Goal: Use online tool/utility: Utilize a website feature to perform a specific function

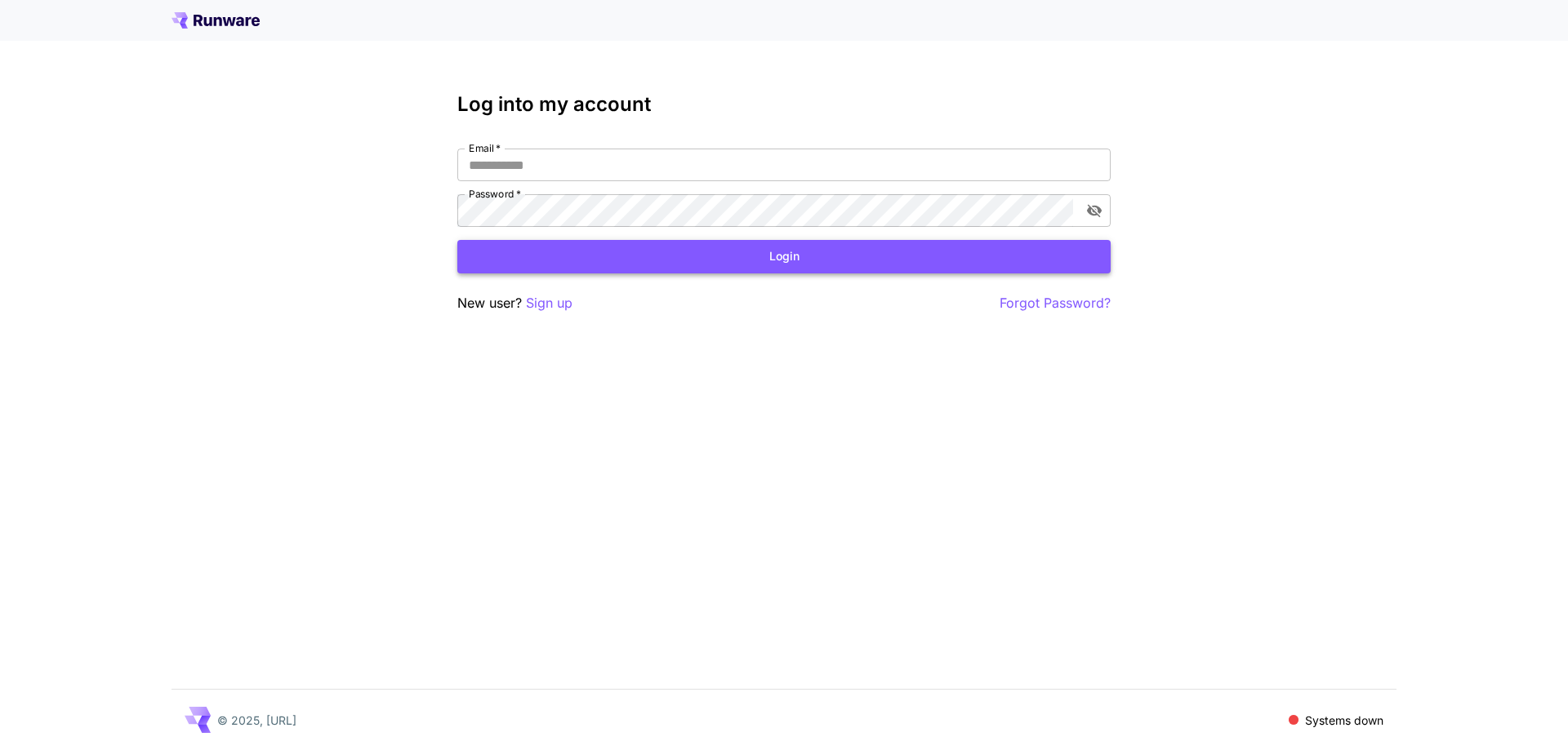
type input "**********"
click at [682, 260] on button "Login" at bounding box center [784, 256] width 654 height 33
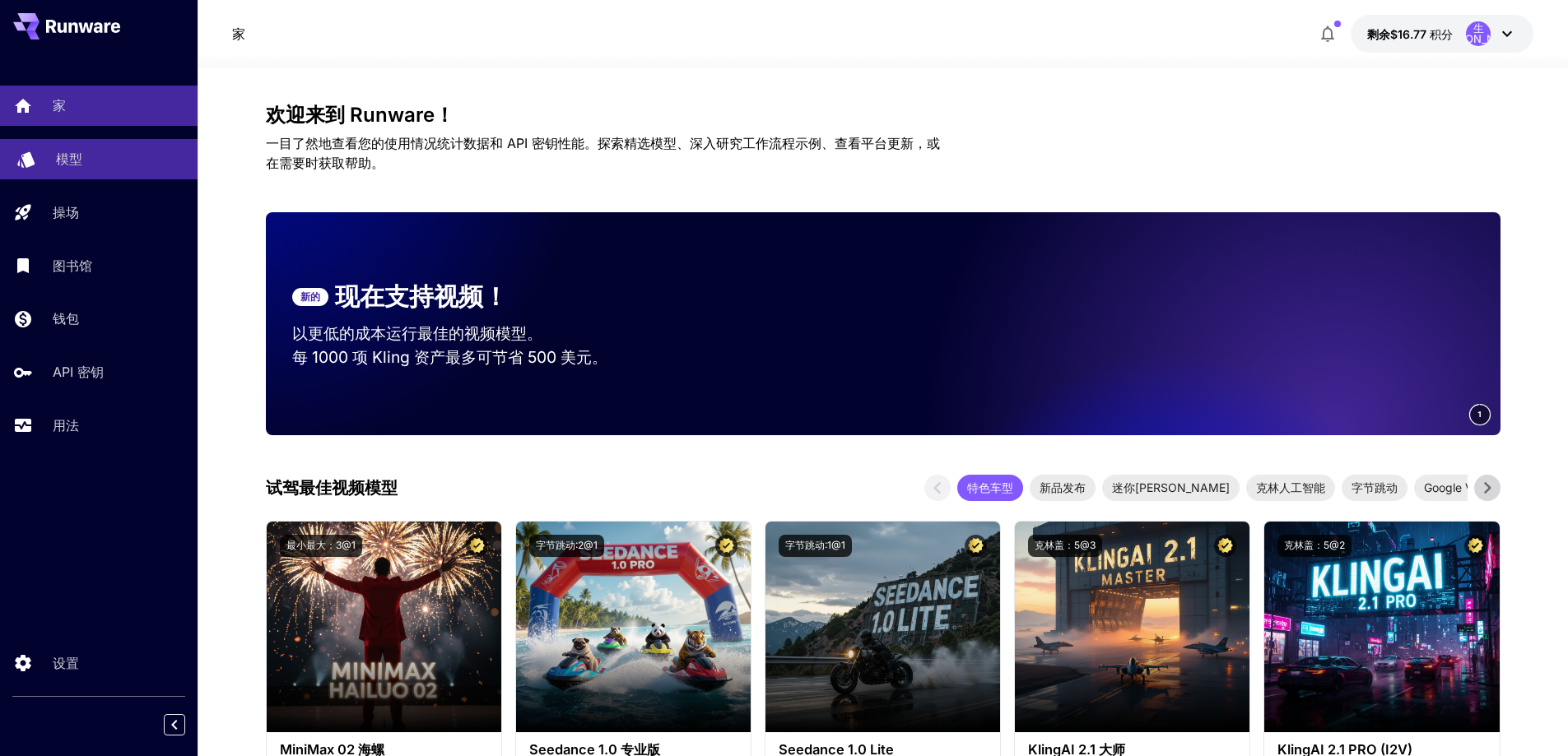
click at [91, 157] on div "模型" at bounding box center [119, 159] width 128 height 20
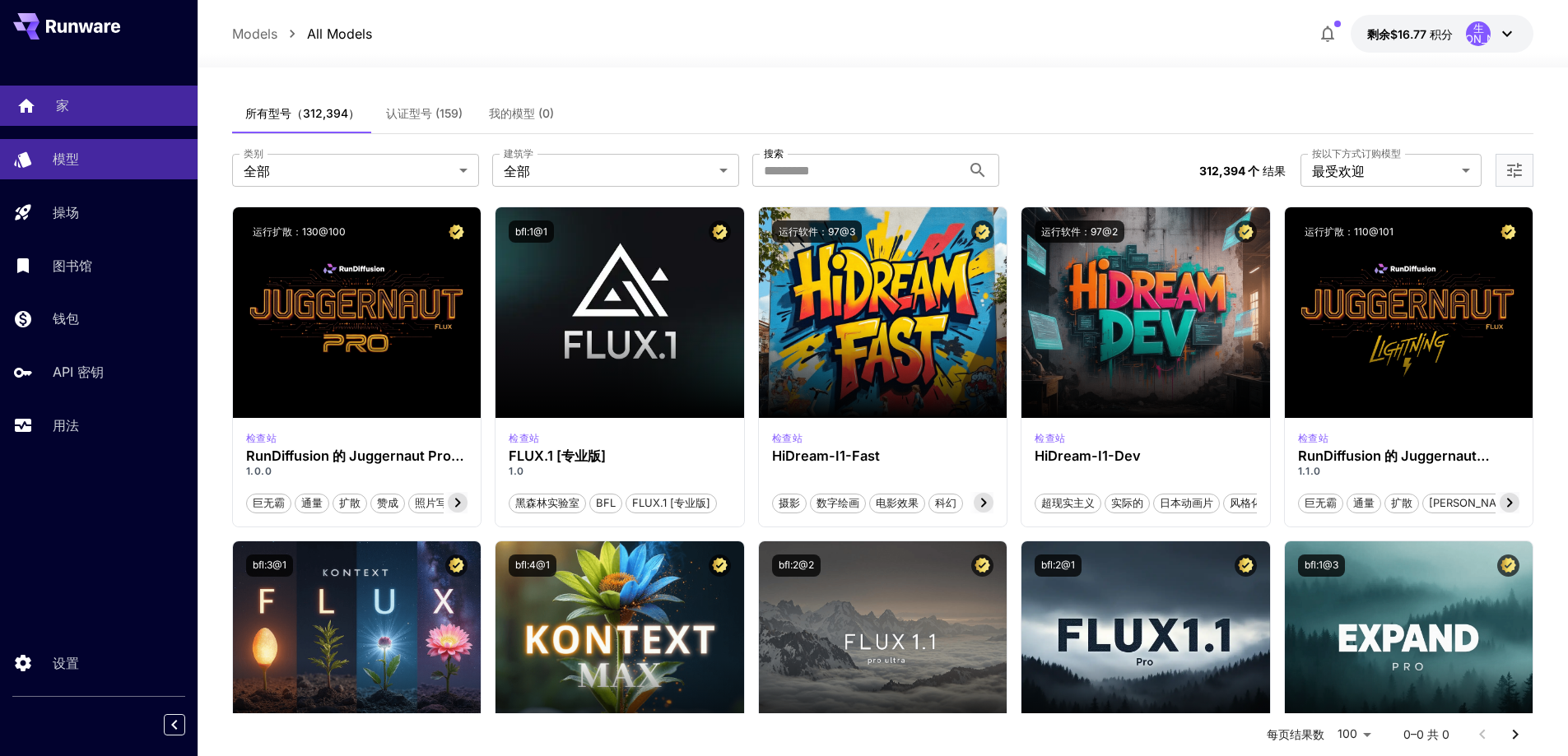
click at [49, 110] on link "家" at bounding box center [98, 106] width 197 height 40
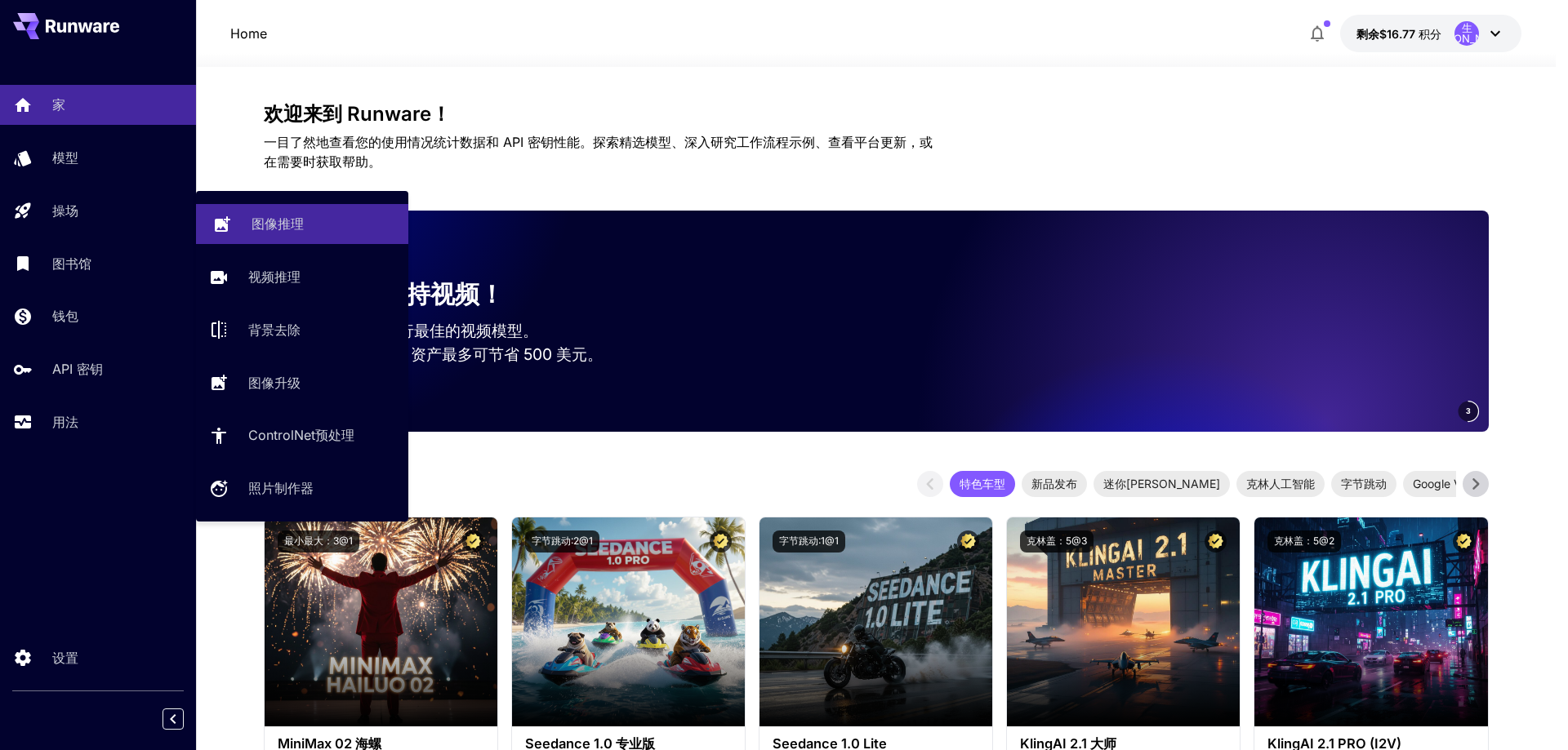
click at [294, 227] on font "图像推理" at bounding box center [277, 224] width 53 height 16
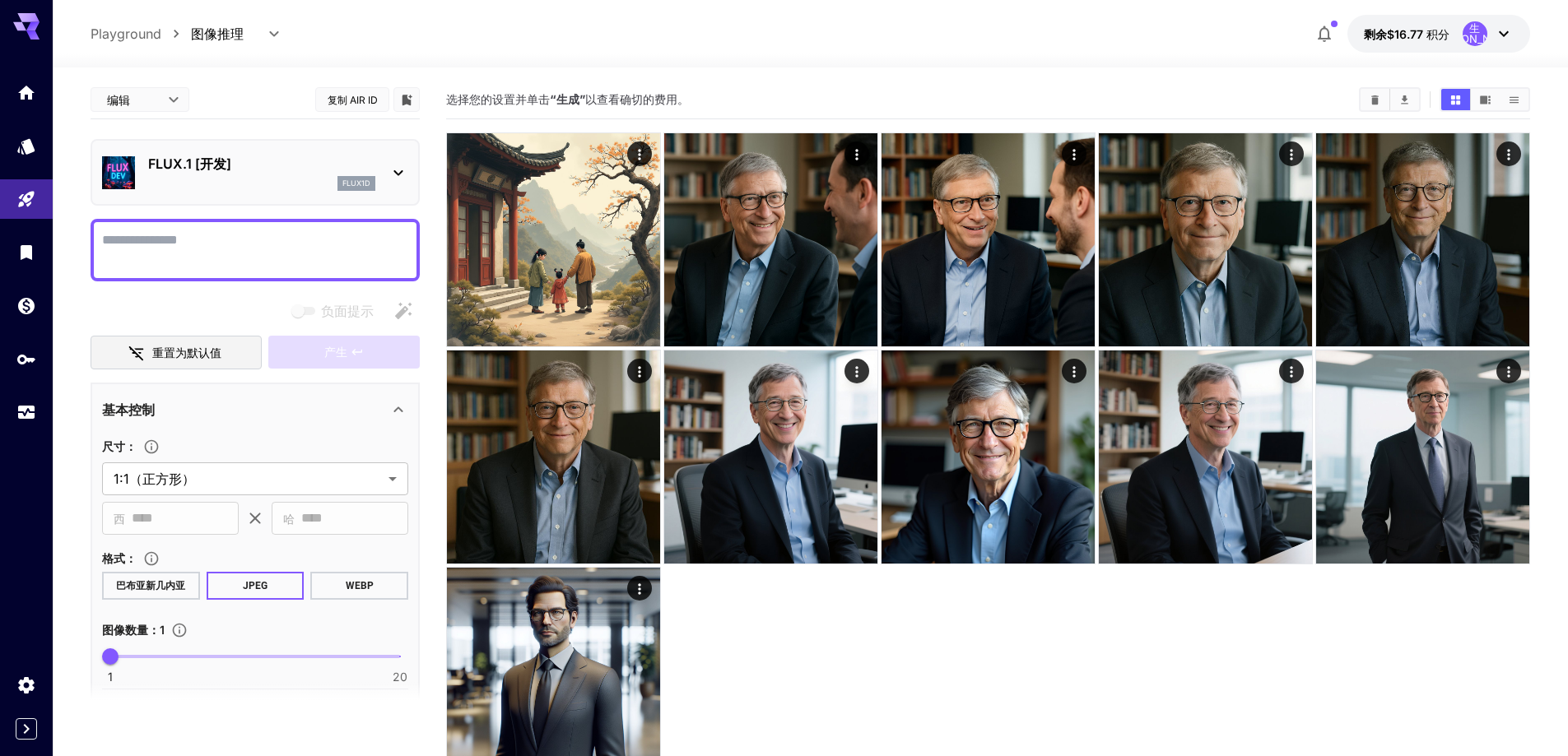
click at [235, 235] on textarea "负面提示" at bounding box center [255, 249] width 306 height 39
paste textarea "**********"
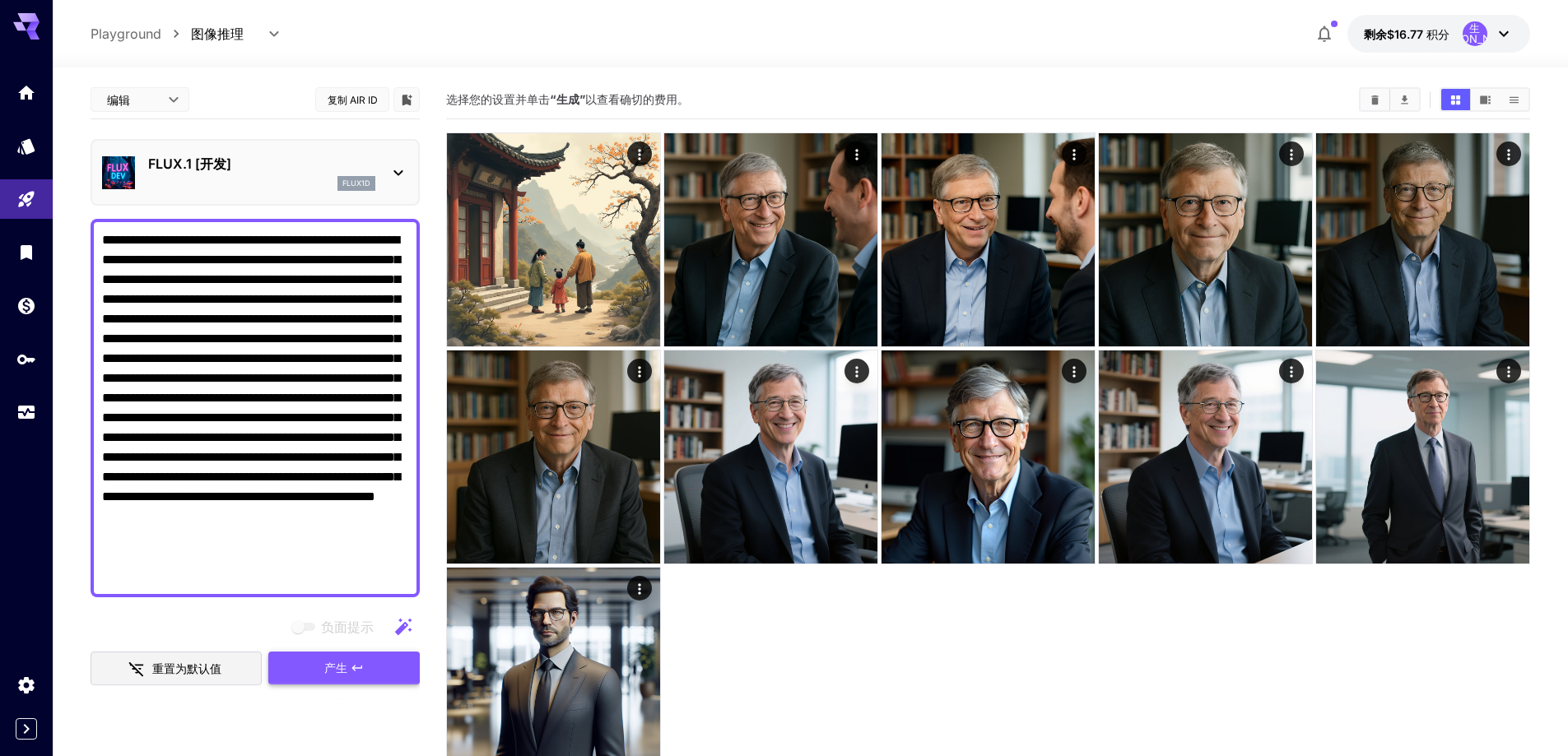
type textarea "**********"
click at [335, 669] on font "产生" at bounding box center [336, 667] width 23 height 14
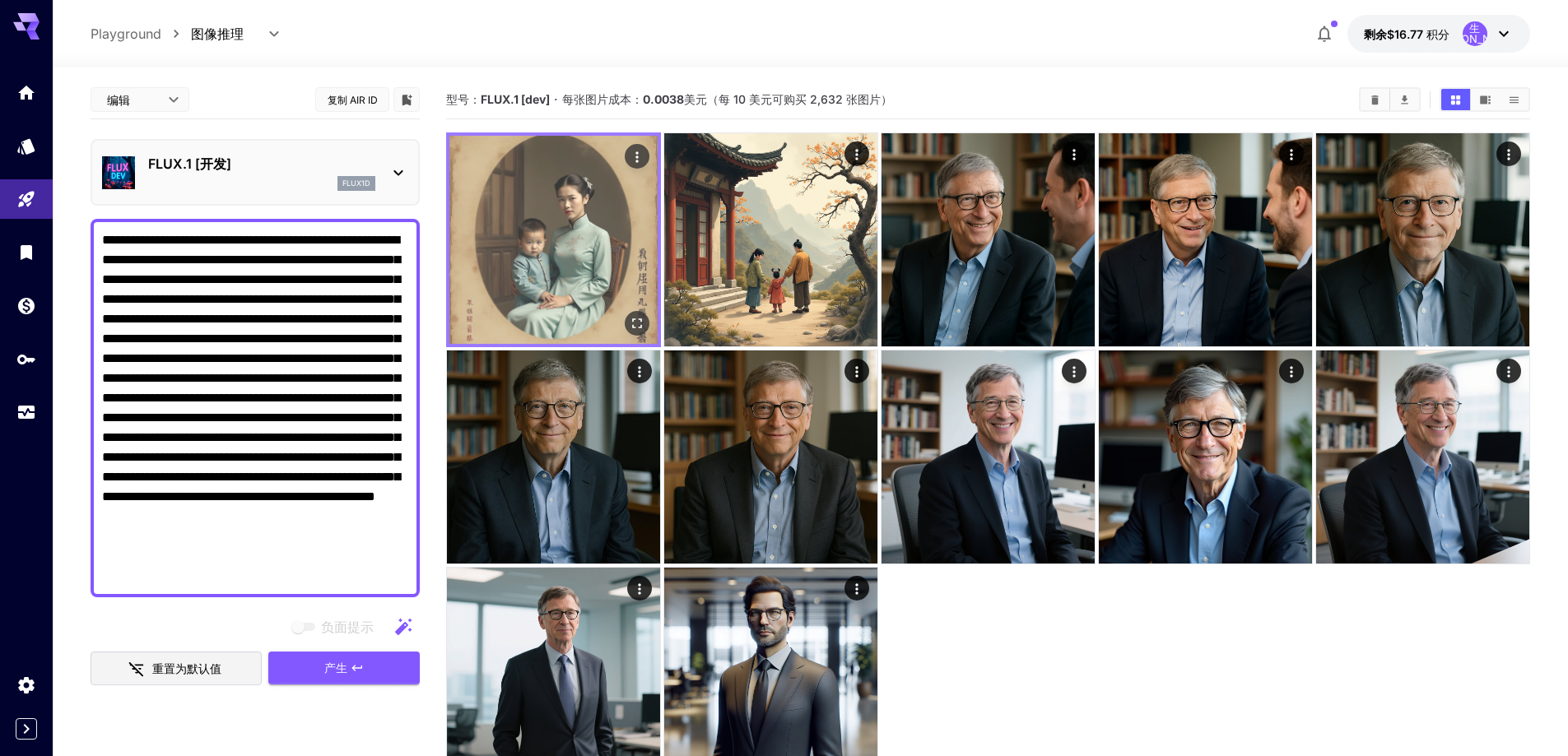
click at [581, 274] on img at bounding box center [554, 240] width 208 height 208
click at [639, 320] on icon "全屏打开" at bounding box center [637, 323] width 16 height 16
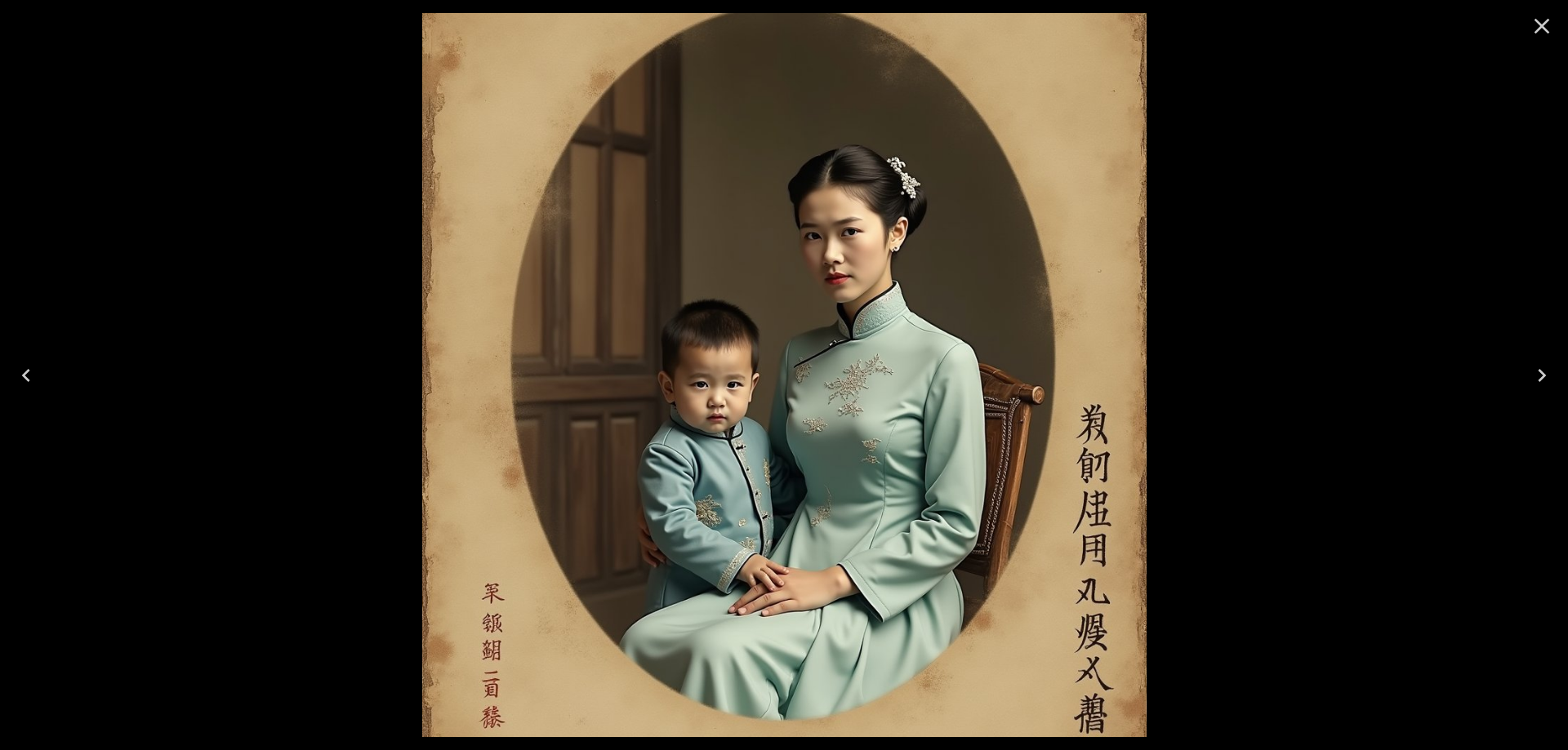
click at [1549, 29] on icon "Close" at bounding box center [1541, 26] width 26 height 26
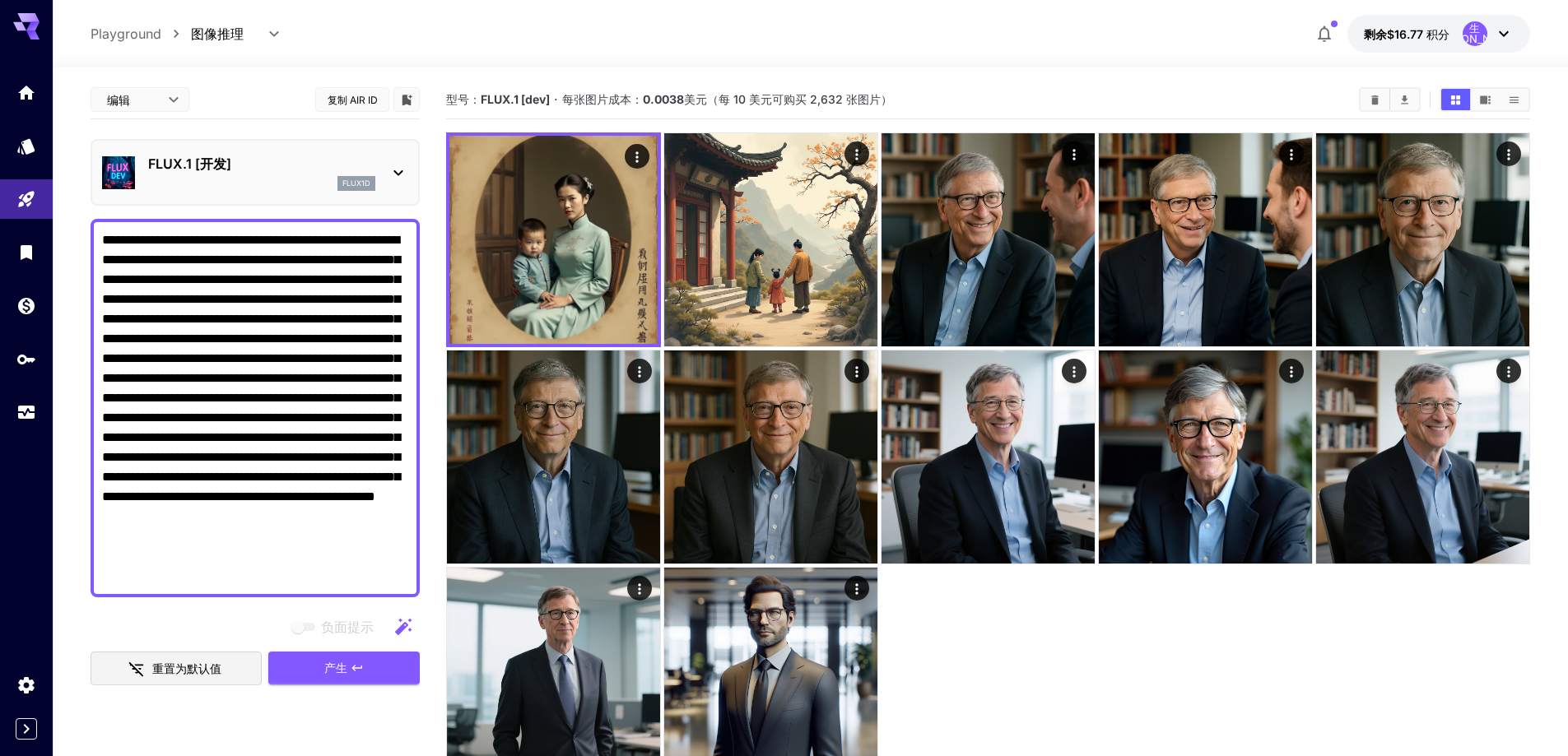
click at [245, 154] on p "FLUX.1 [开发]" at bounding box center [262, 164] width 227 height 20
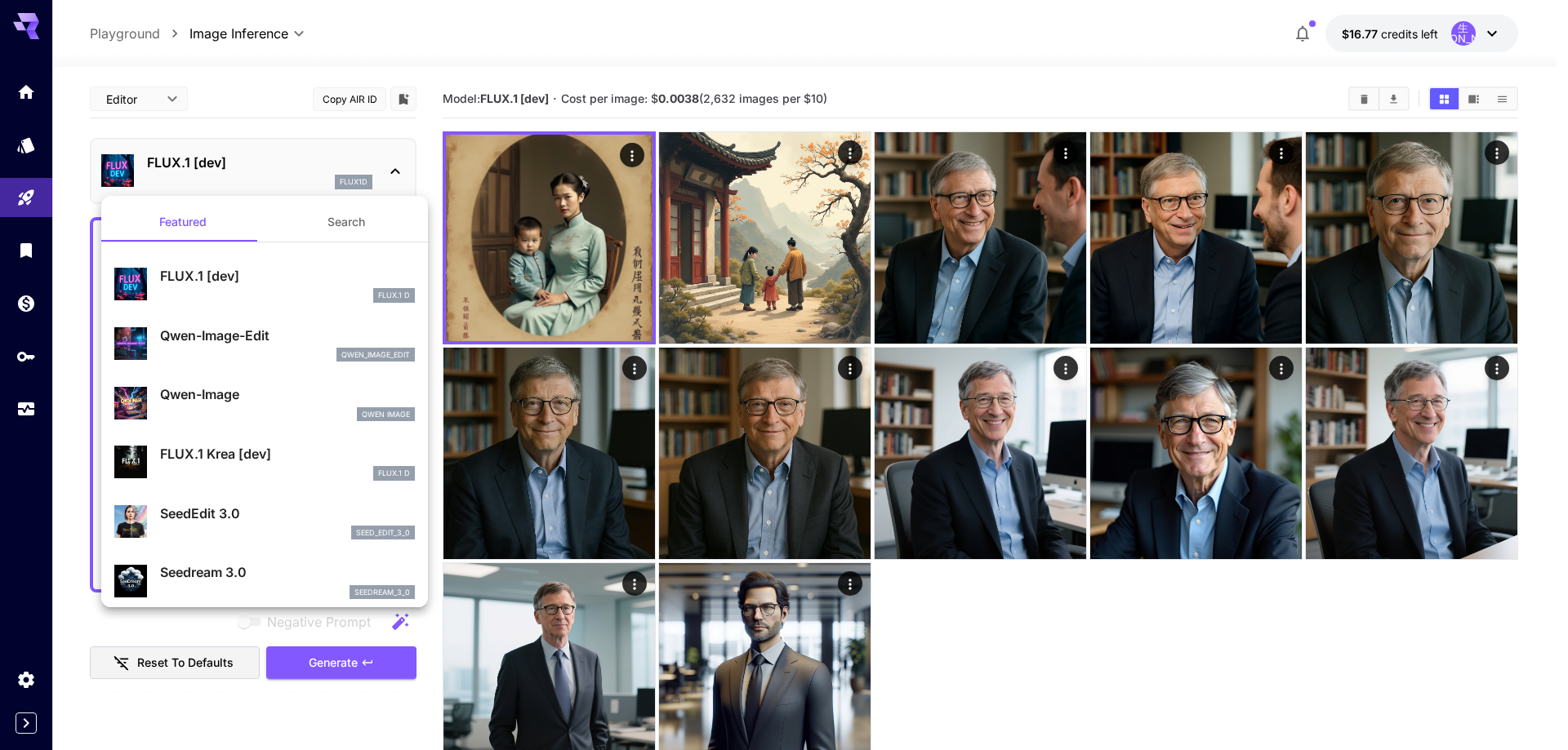
click at [338, 230] on button "Search" at bounding box center [346, 222] width 163 height 39
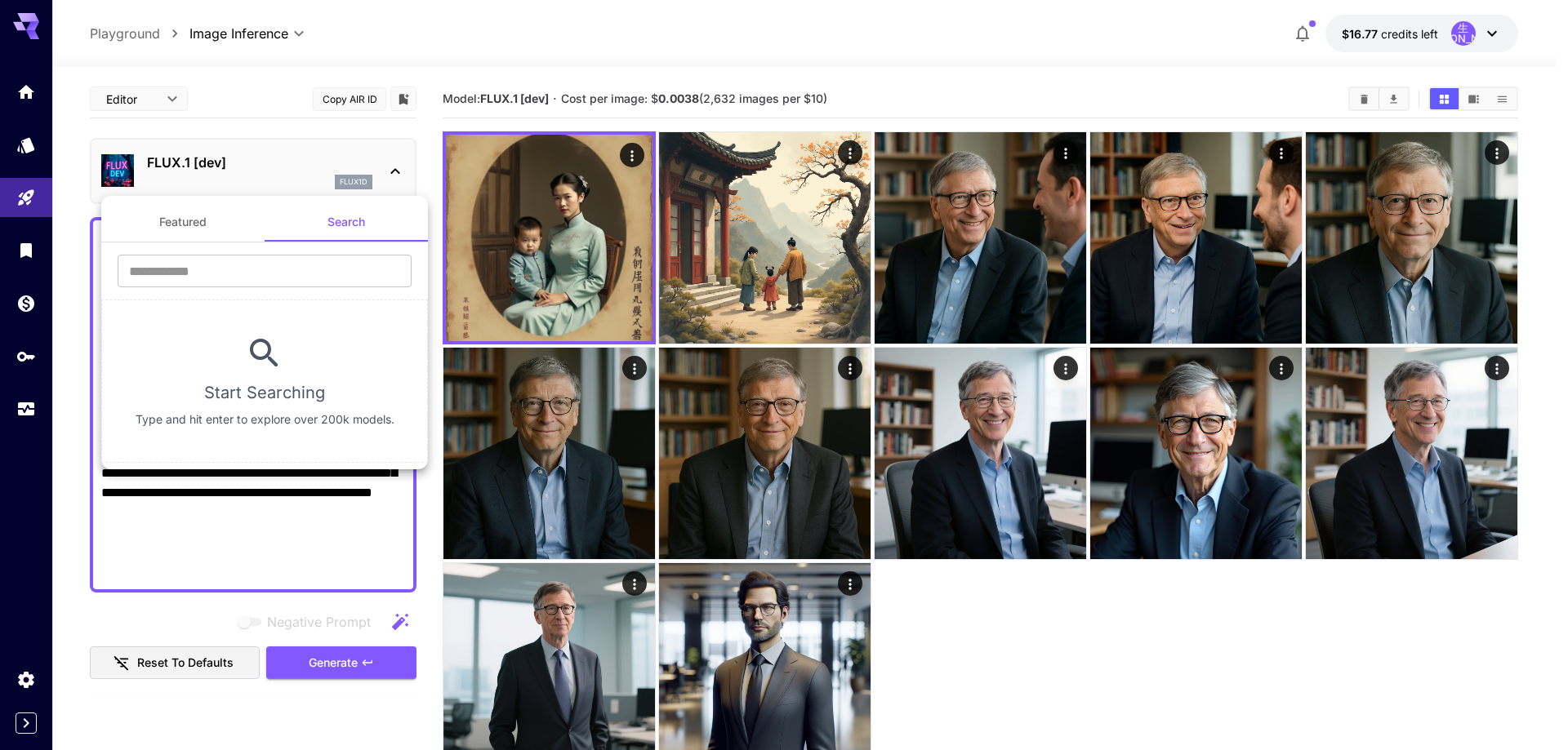
click at [165, 224] on button "Featured" at bounding box center [183, 222] width 163 height 39
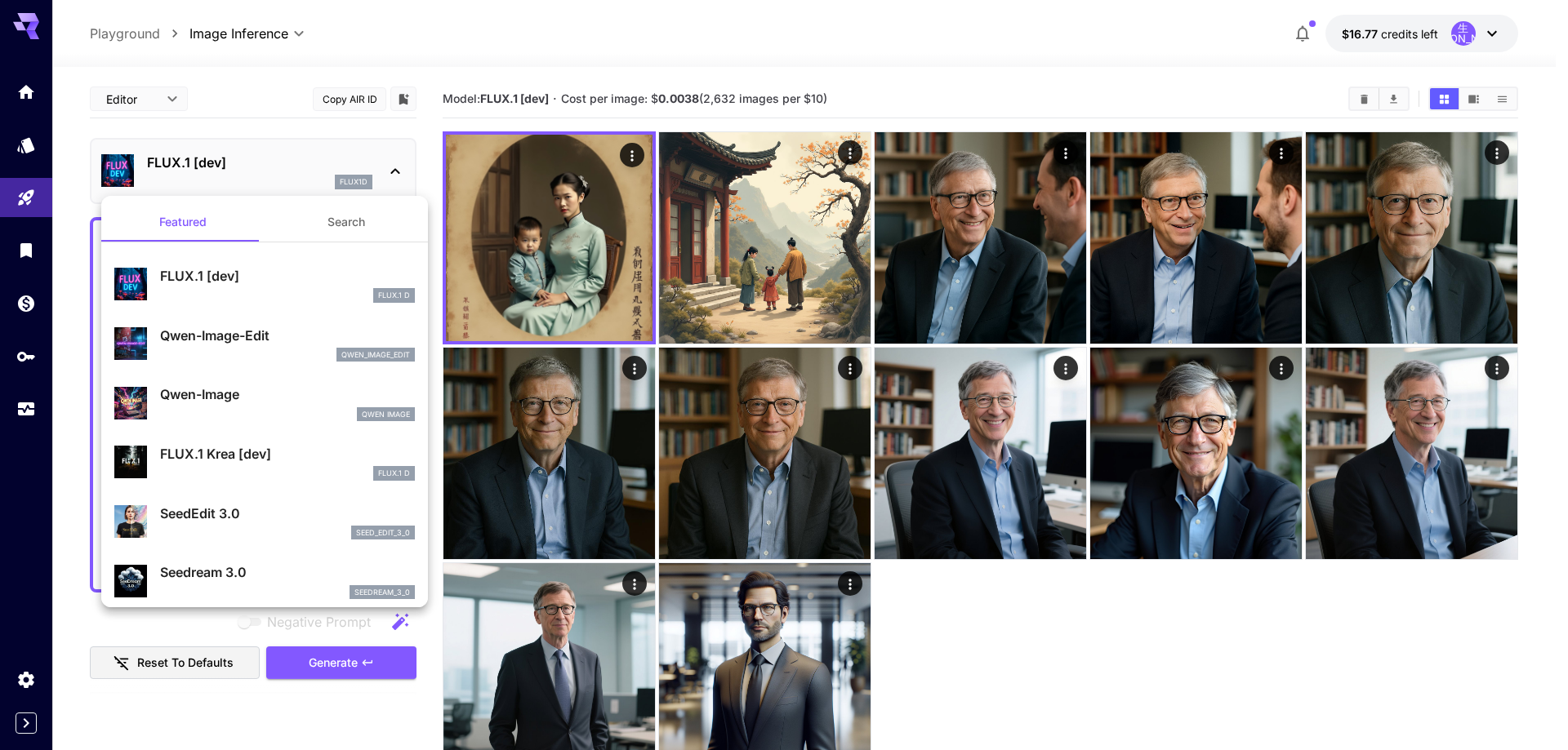
click at [567, 52] on div at bounding box center [784, 375] width 1568 height 750
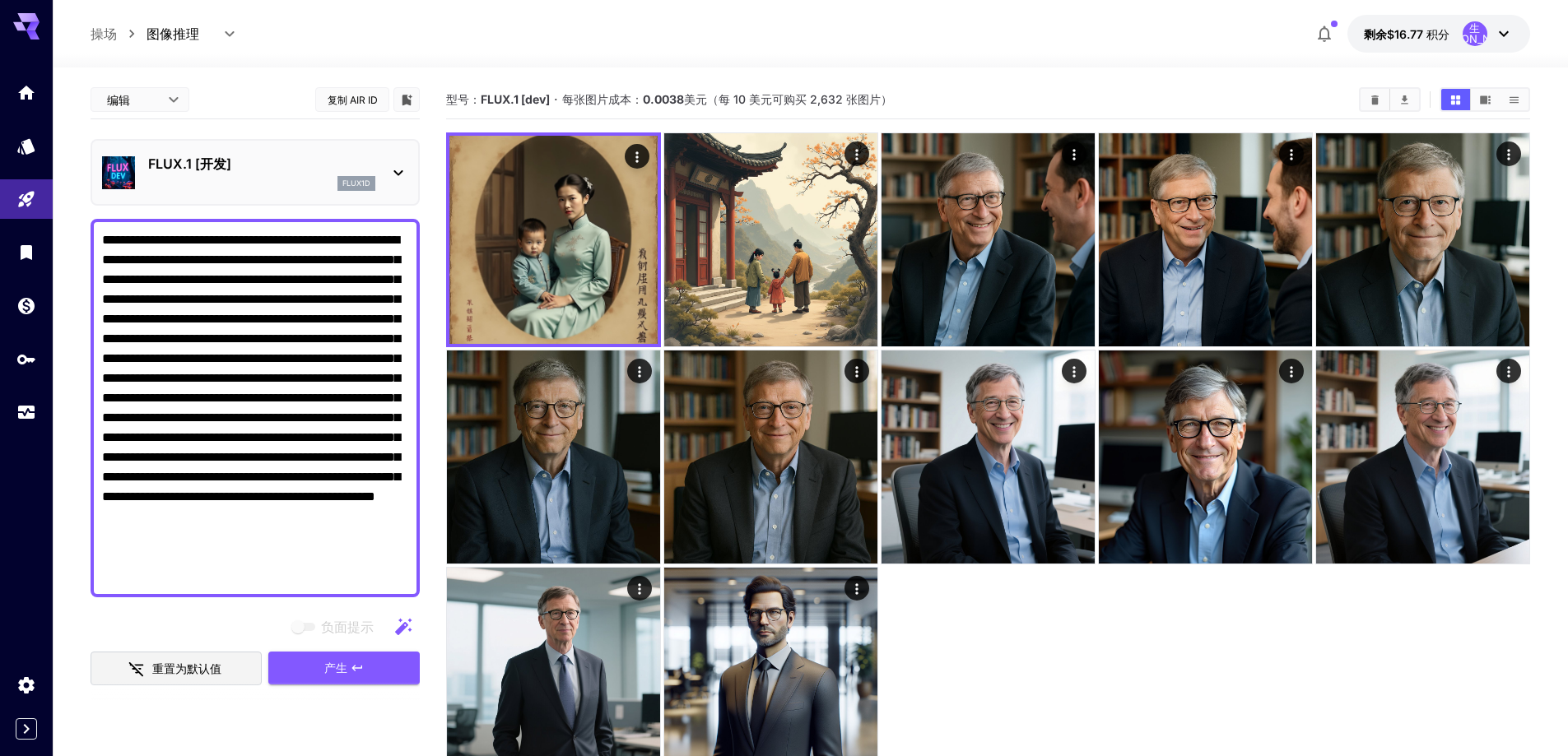
click at [247, 166] on p "FLUX.1 [开发]" at bounding box center [262, 164] width 227 height 20
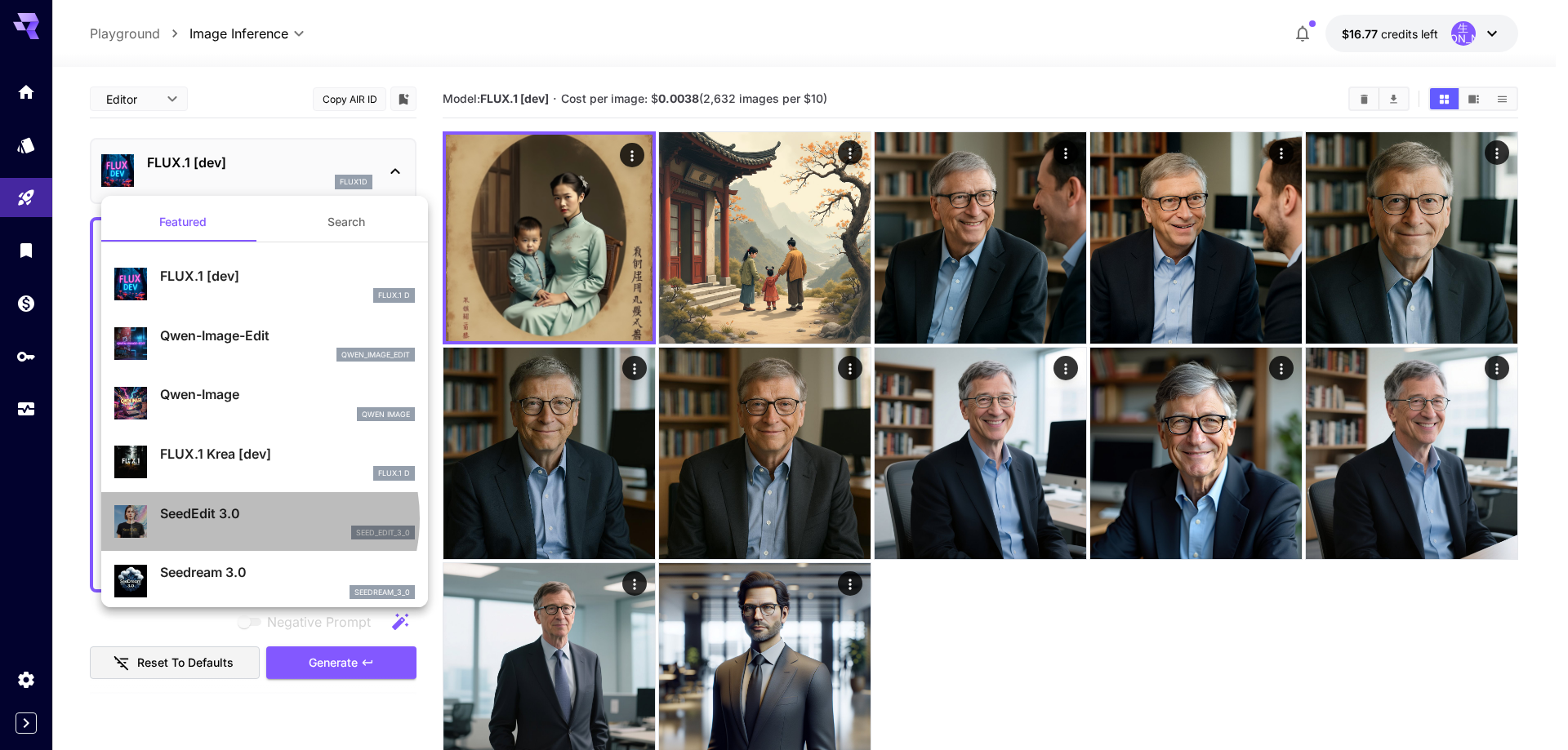
click at [247, 519] on p "SeedEdit 3.0" at bounding box center [288, 513] width 255 height 20
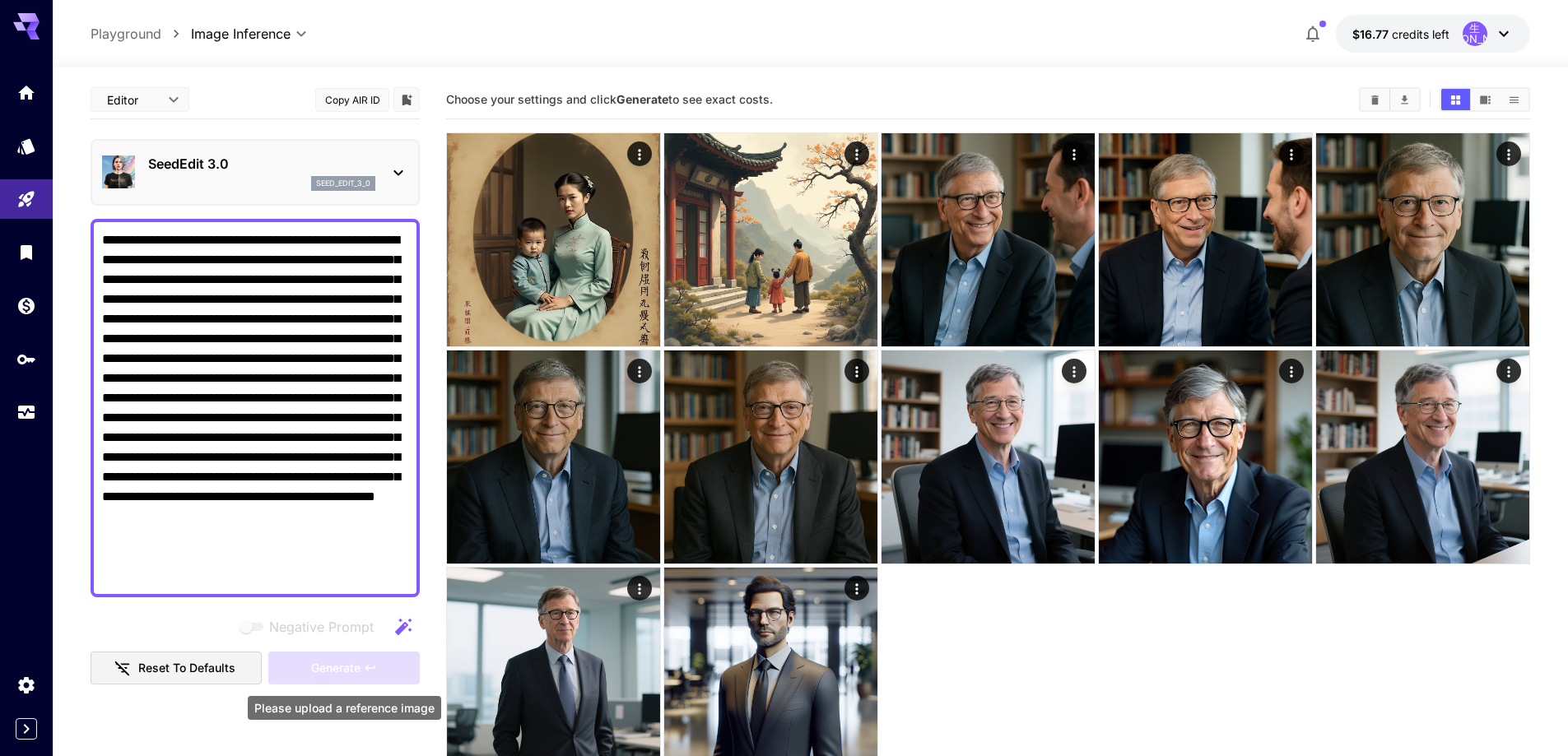
click at [298, 666] on div "Generate" at bounding box center [344, 668] width 151 height 34
click at [267, 143] on div "SeedEdit 3.0 seed_edit_3_0" at bounding box center [255, 171] width 329 height 66
click at [269, 155] on p "SeedEdit 3.0" at bounding box center [262, 164] width 227 height 20
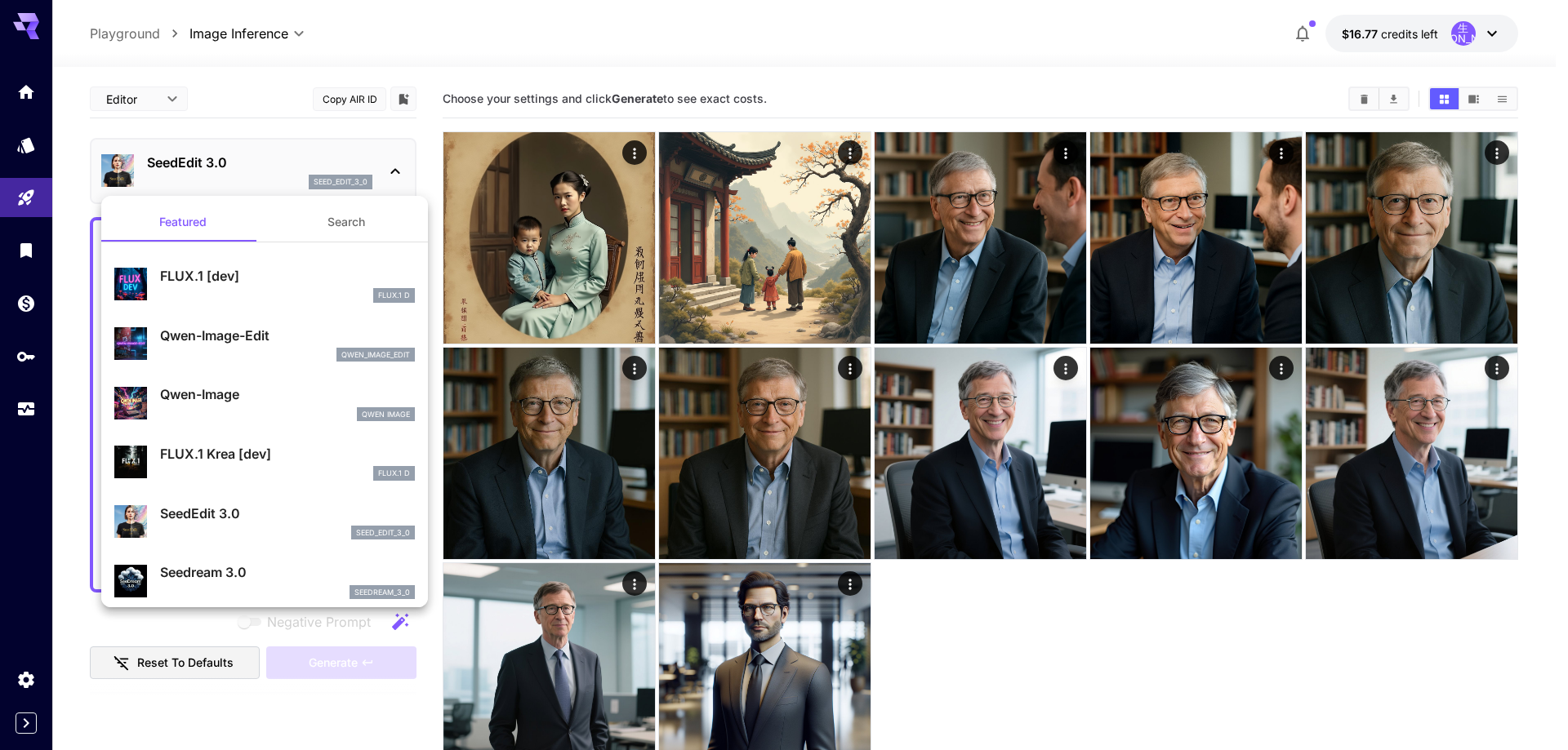
click at [273, 331] on p "Qwen-Image-Edit" at bounding box center [288, 335] width 255 height 20
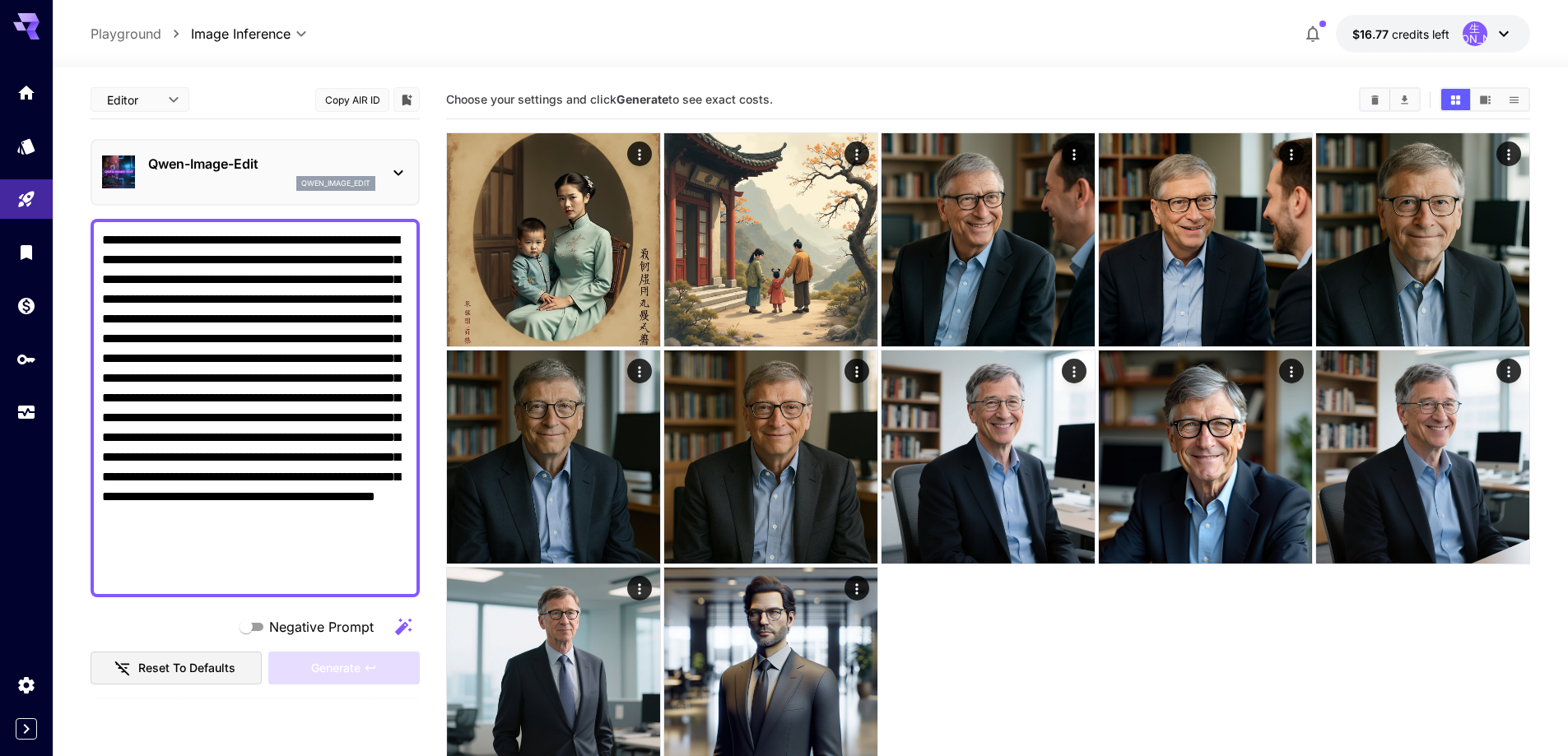
click at [222, 178] on div "qwen_image_edit" at bounding box center [262, 183] width 227 height 14
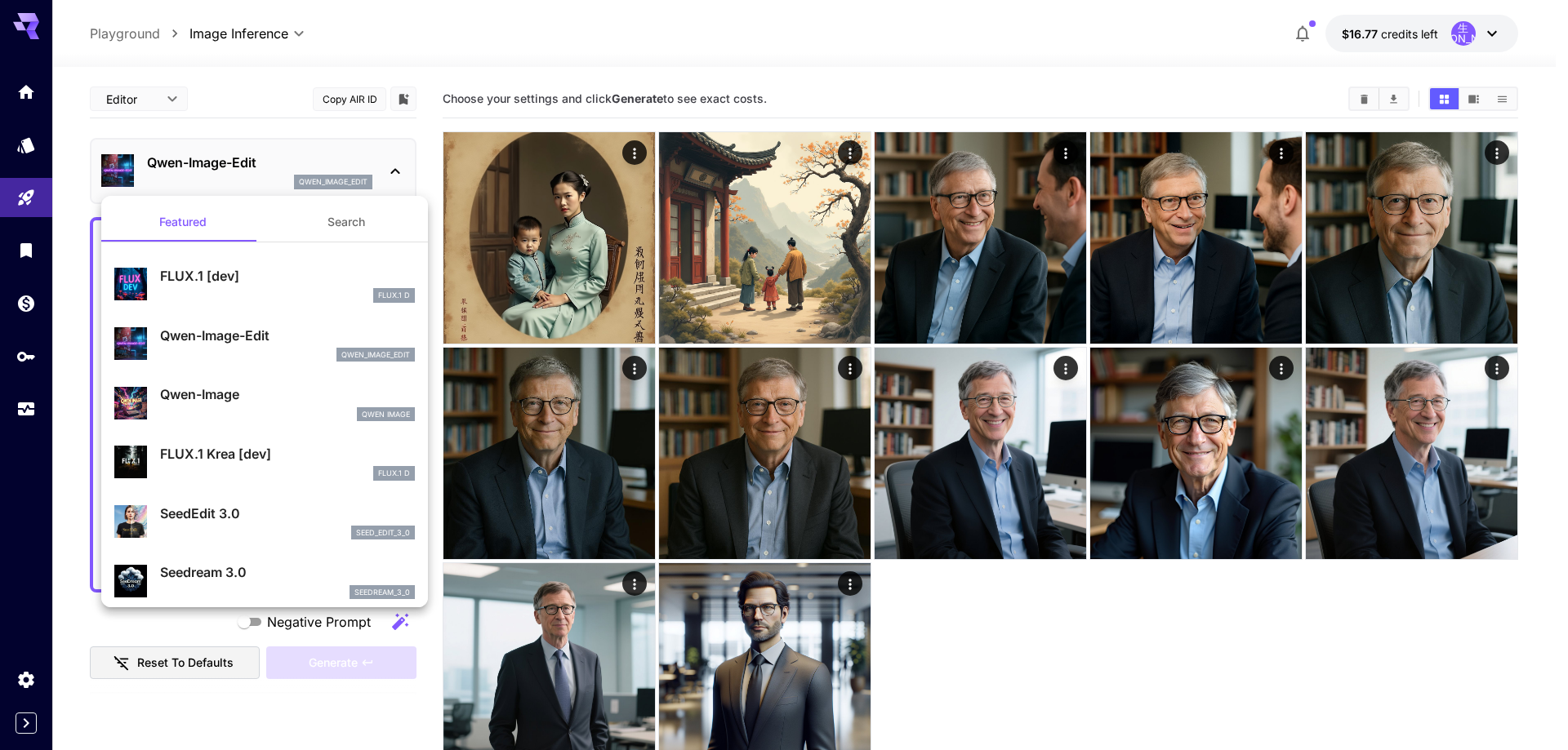
click at [239, 397] on p "Qwen-Image" at bounding box center [288, 395] width 255 height 20
type input "***"
type input "**"
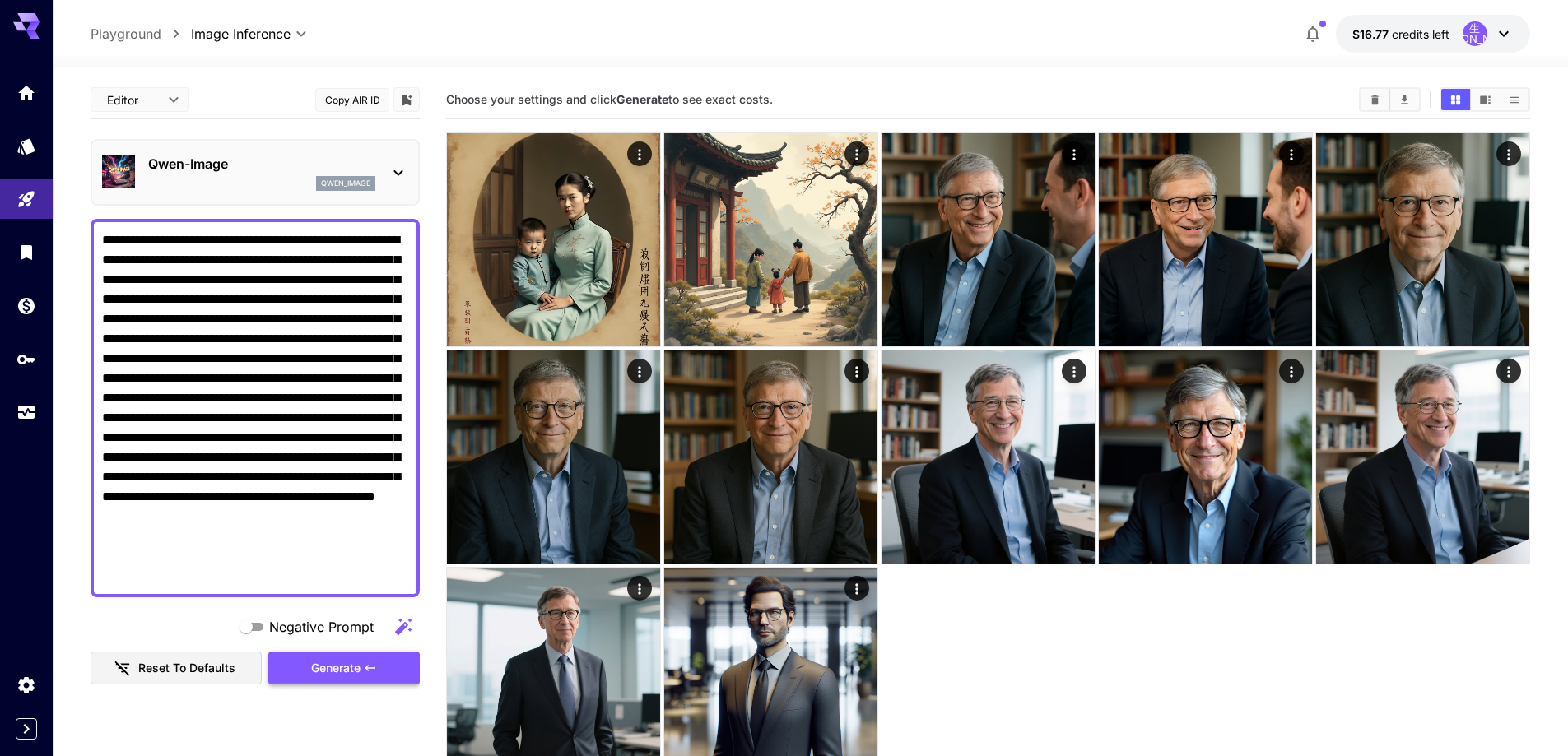
click at [348, 665] on span "Generate" at bounding box center [335, 668] width 49 height 20
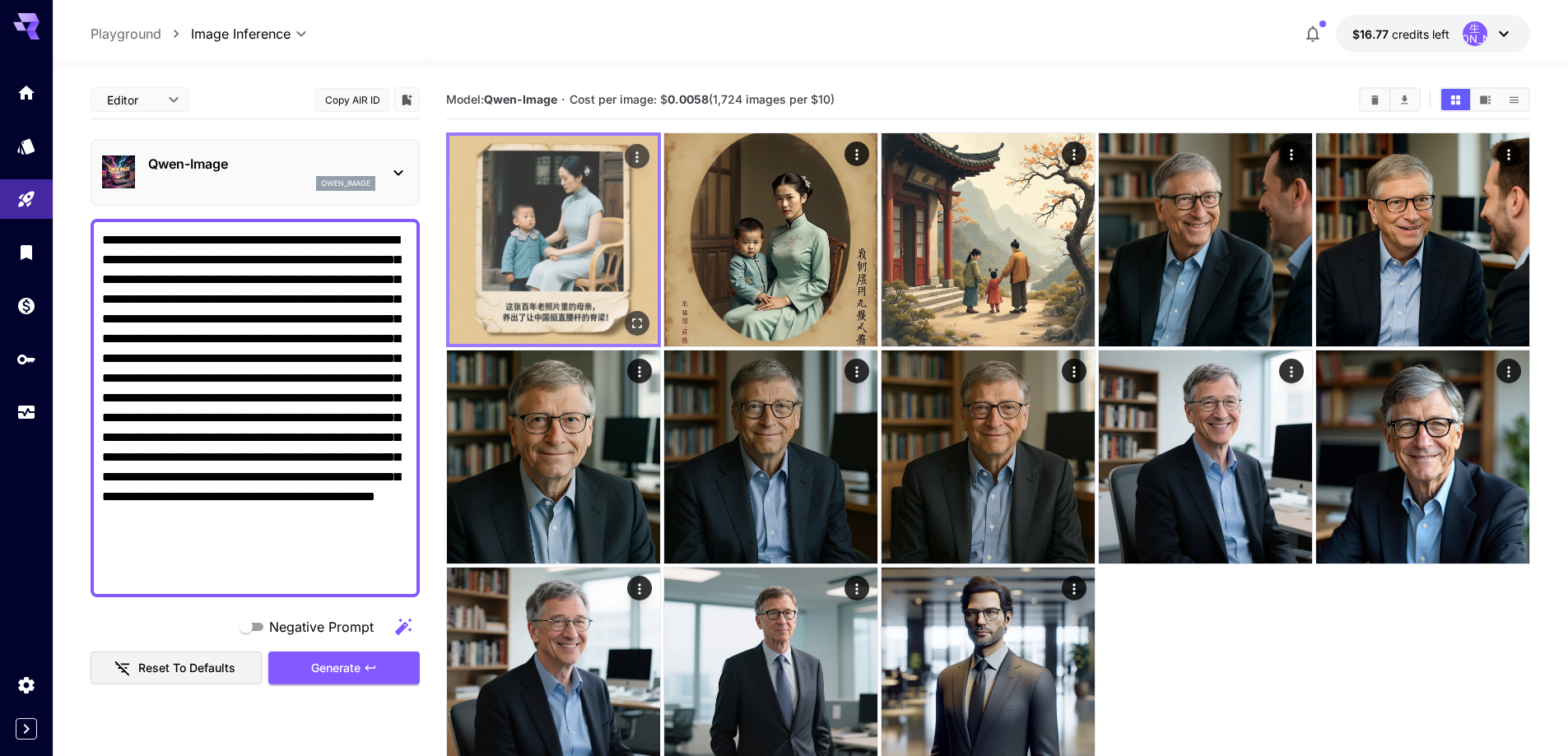
click at [599, 317] on img at bounding box center [554, 240] width 208 height 208
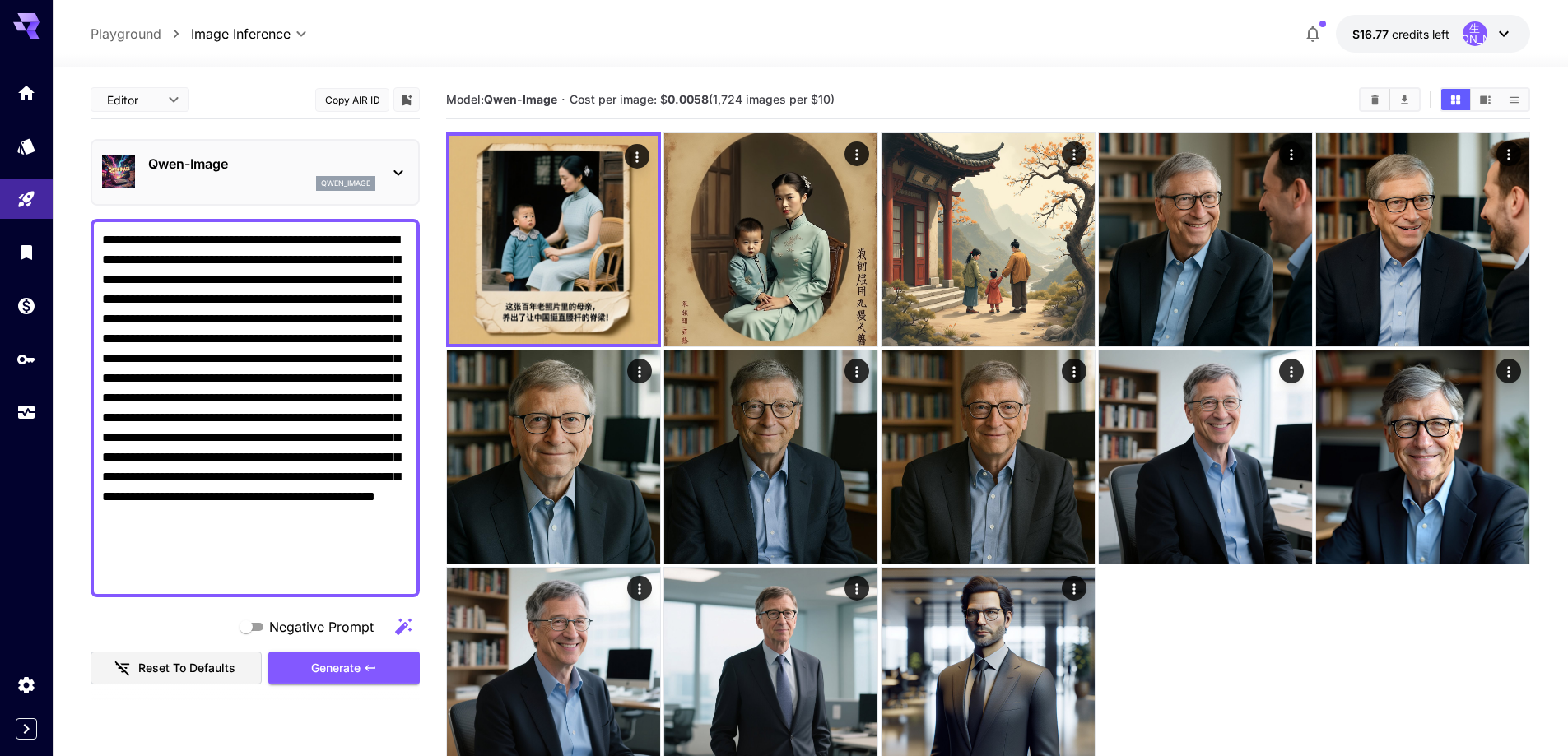
click at [982, 37] on div "**********" at bounding box center [810, 33] width 1440 height 38
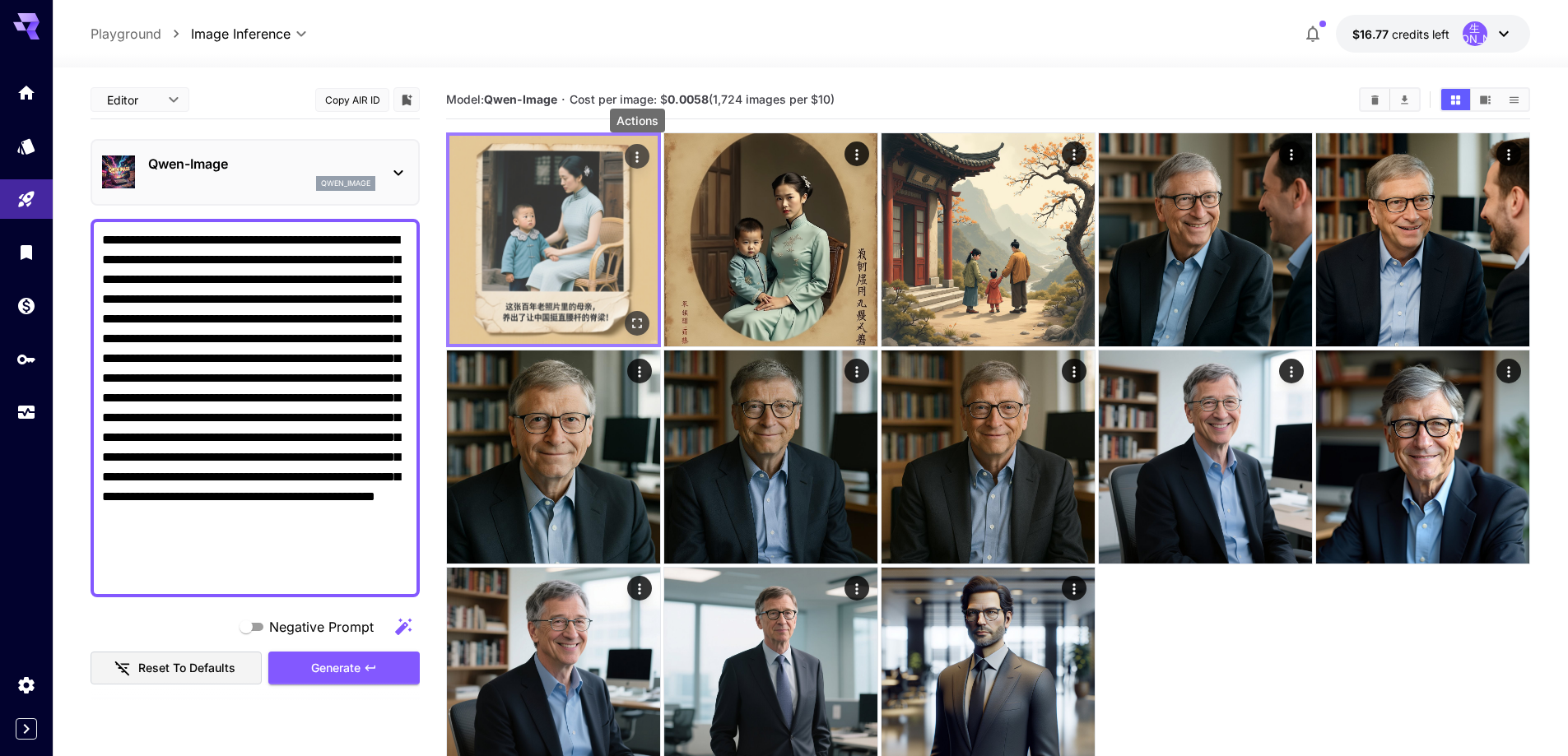
click at [636, 159] on icon "Actions" at bounding box center [637, 157] width 16 height 16
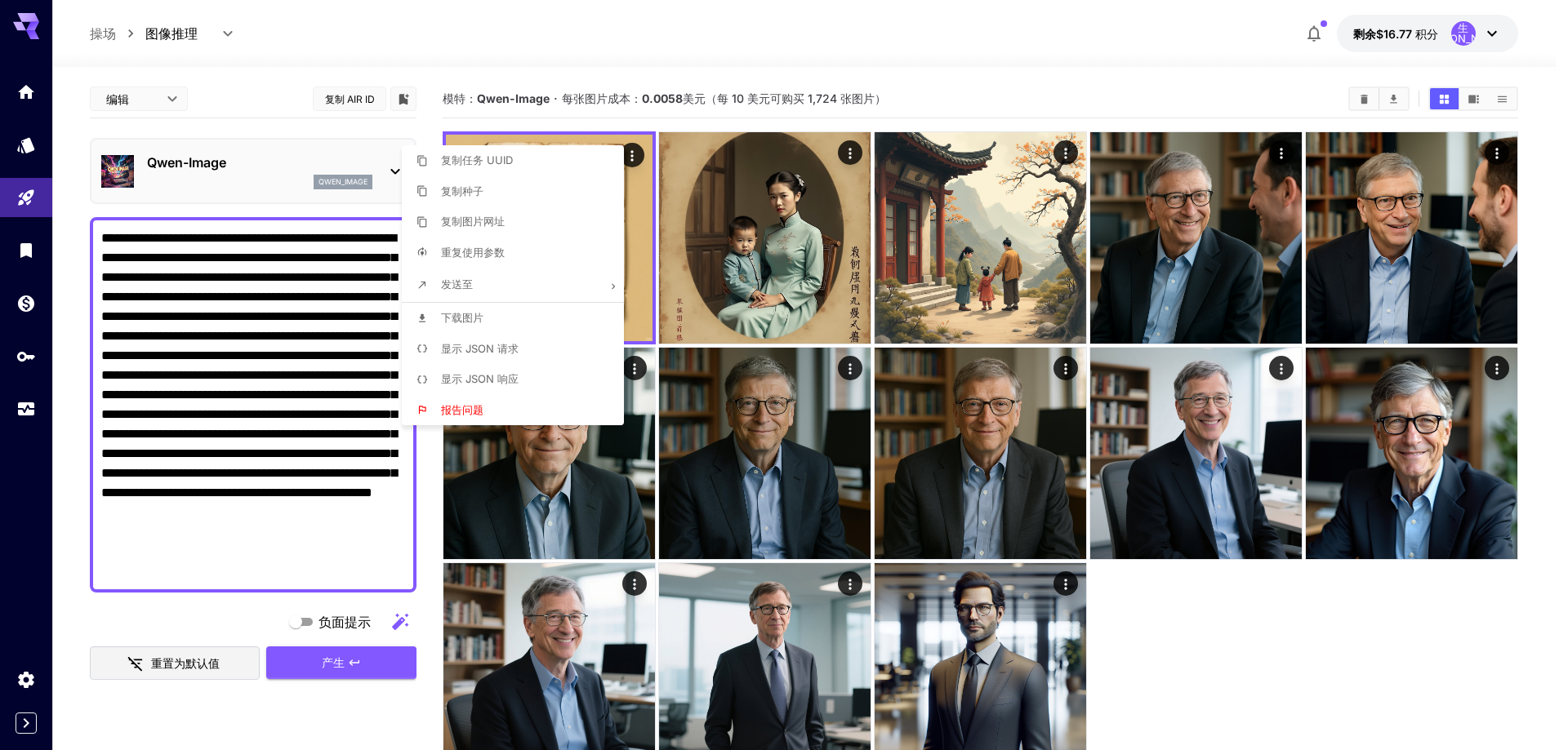
click at [908, 87] on div at bounding box center [784, 375] width 1568 height 750
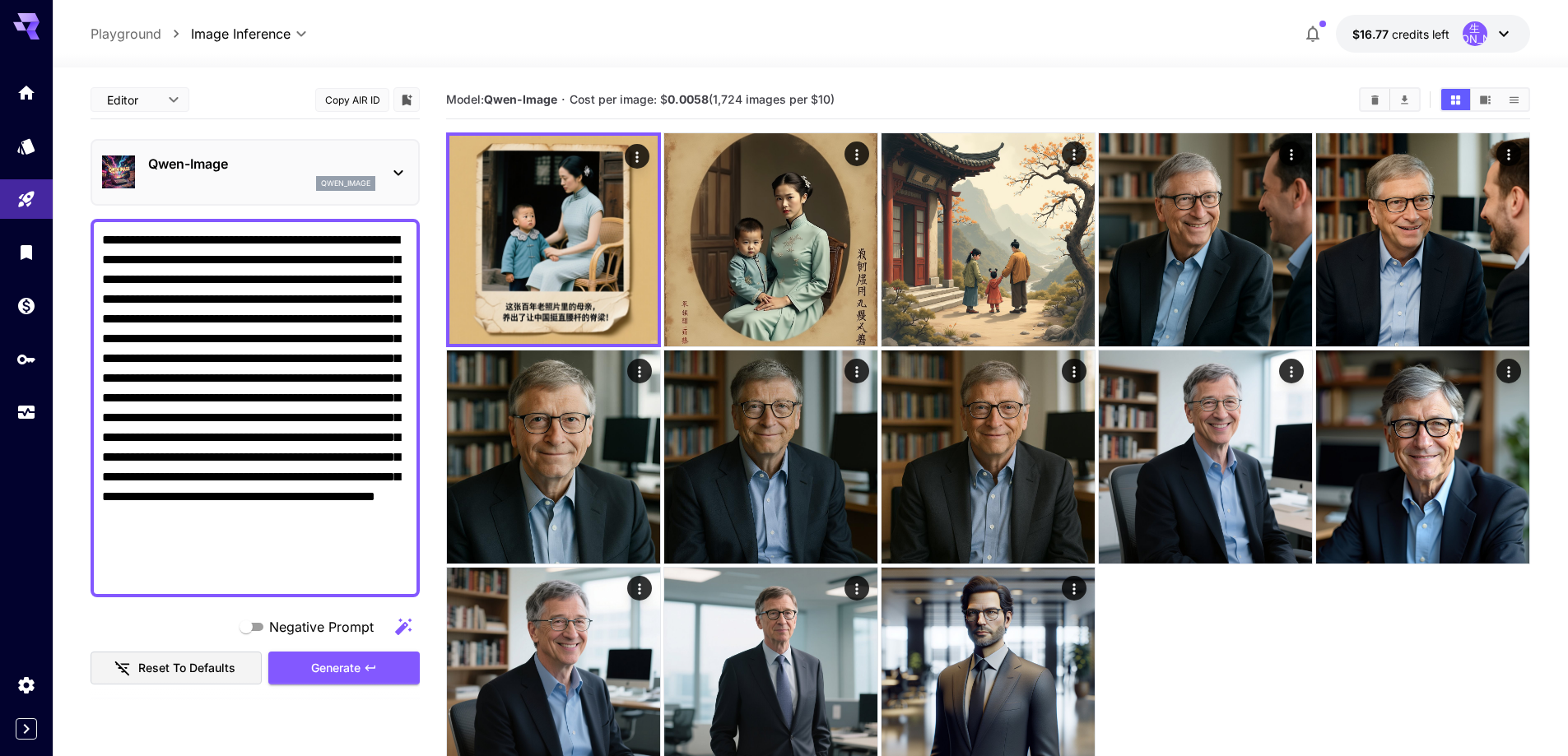
click at [391, 170] on icon at bounding box center [398, 172] width 20 height 20
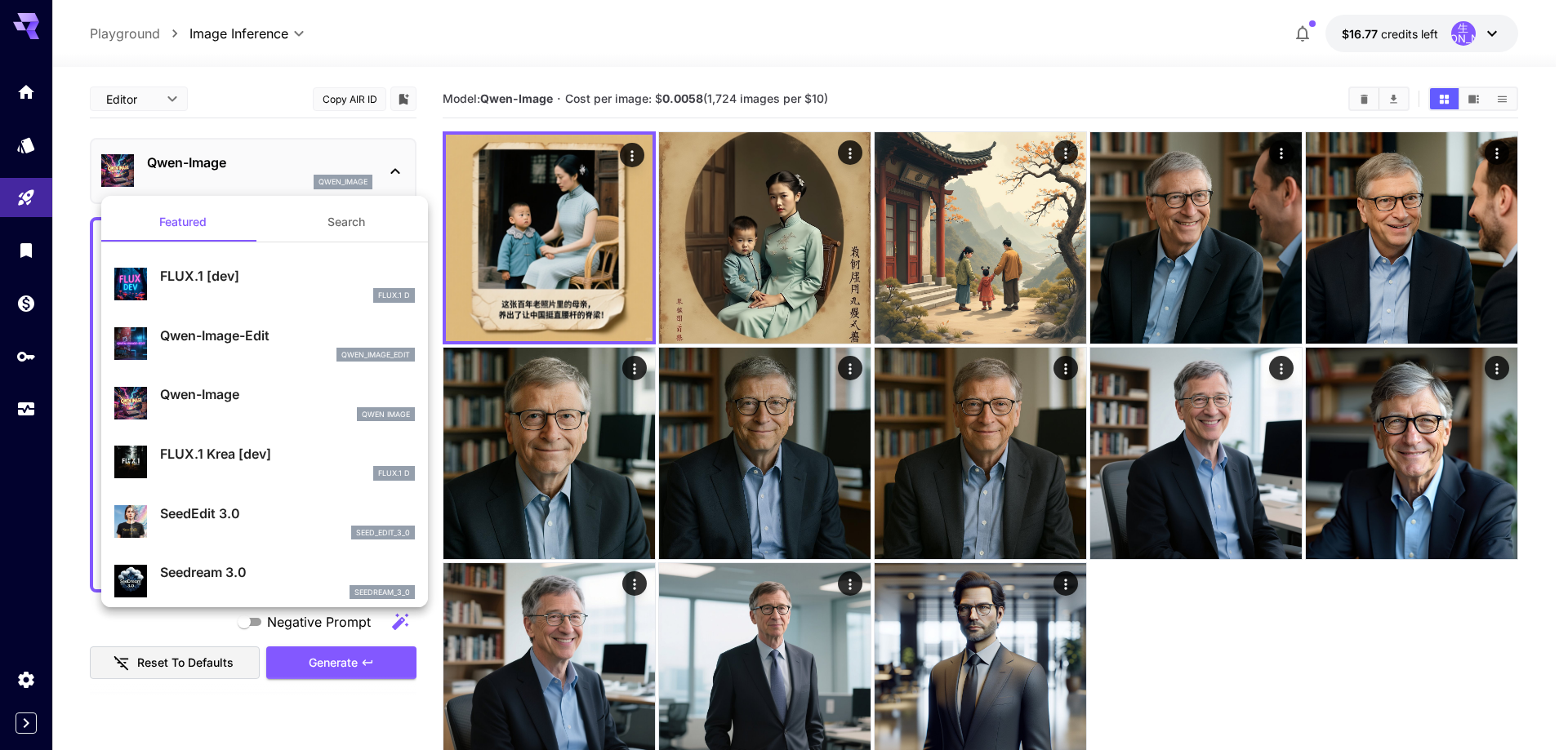
click at [258, 354] on div "qwen_image_edit" at bounding box center [288, 354] width 255 height 14
type input "*"
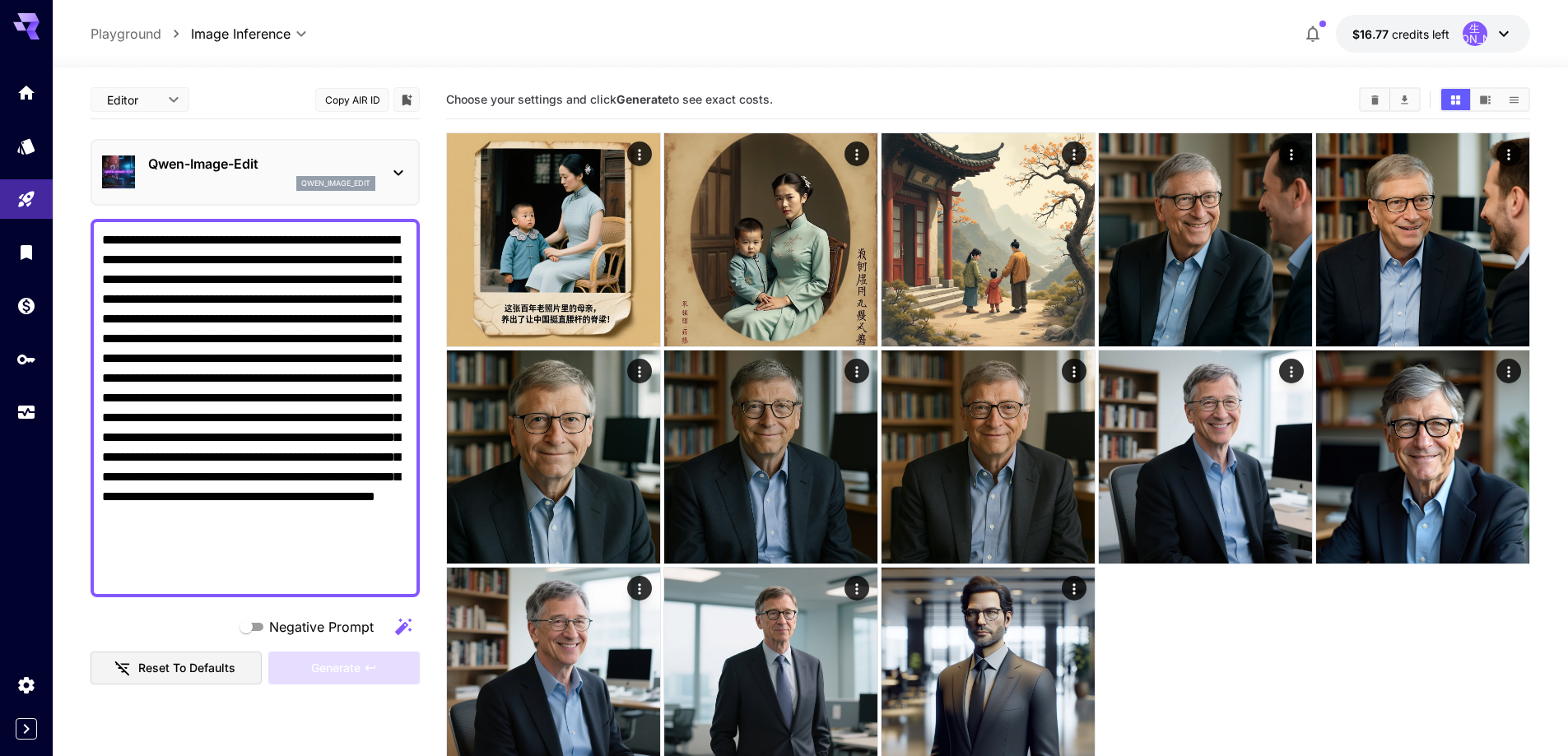
click at [272, 178] on div "qwen_image_edit" at bounding box center [262, 183] width 227 height 14
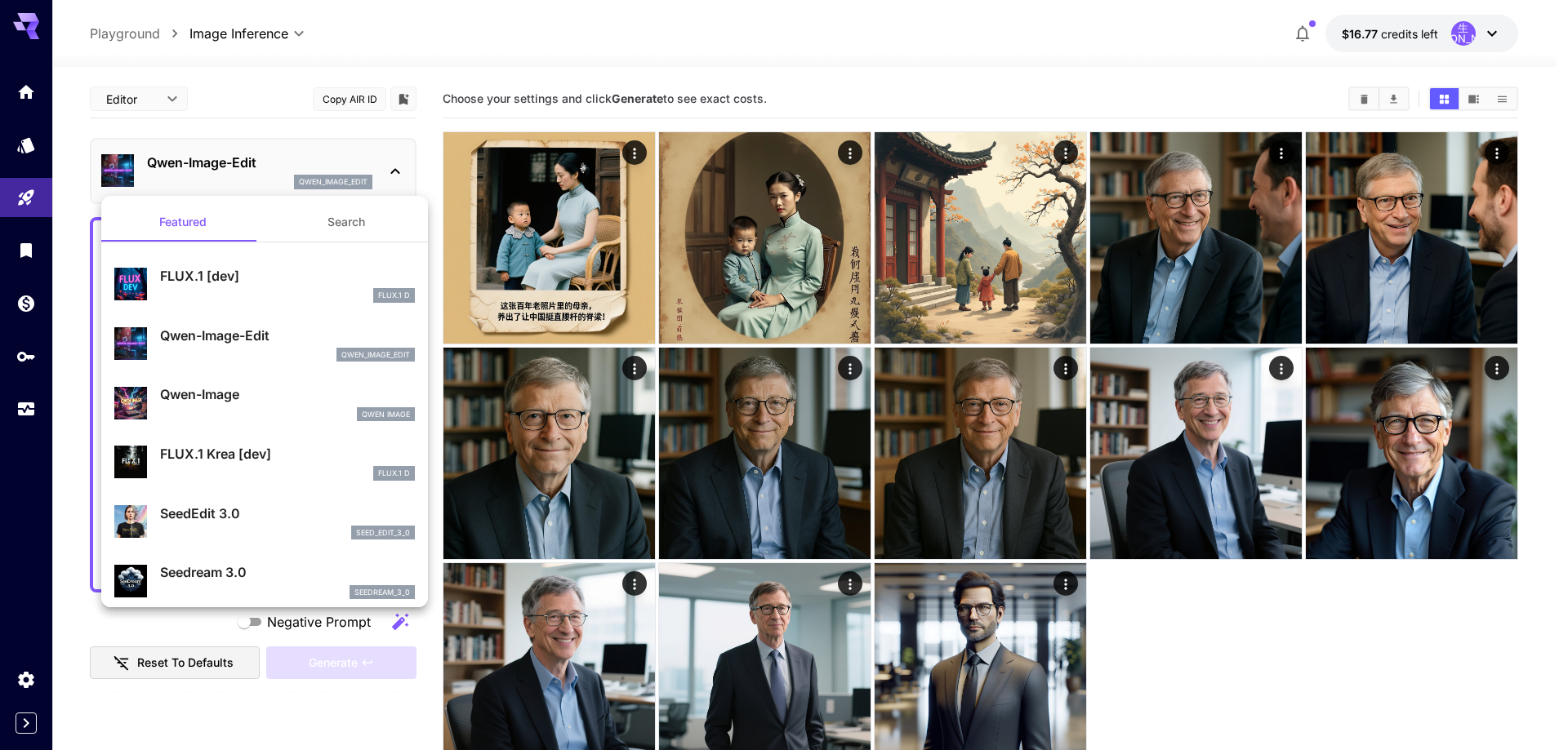
click at [210, 396] on p "Qwen-Image" at bounding box center [288, 395] width 255 height 20
type input "***"
type input "**"
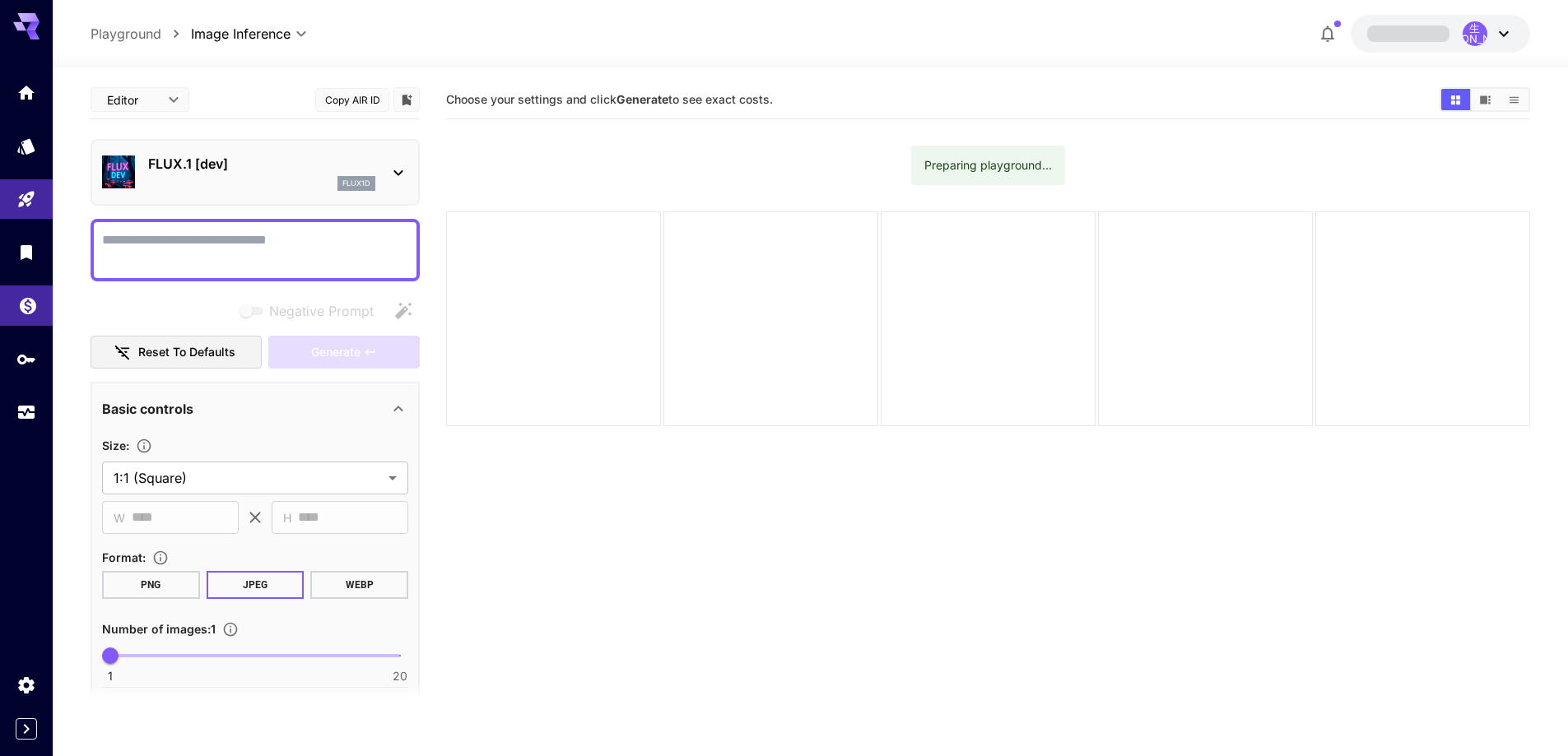
click at [33, 293] on link at bounding box center [26, 306] width 53 height 40
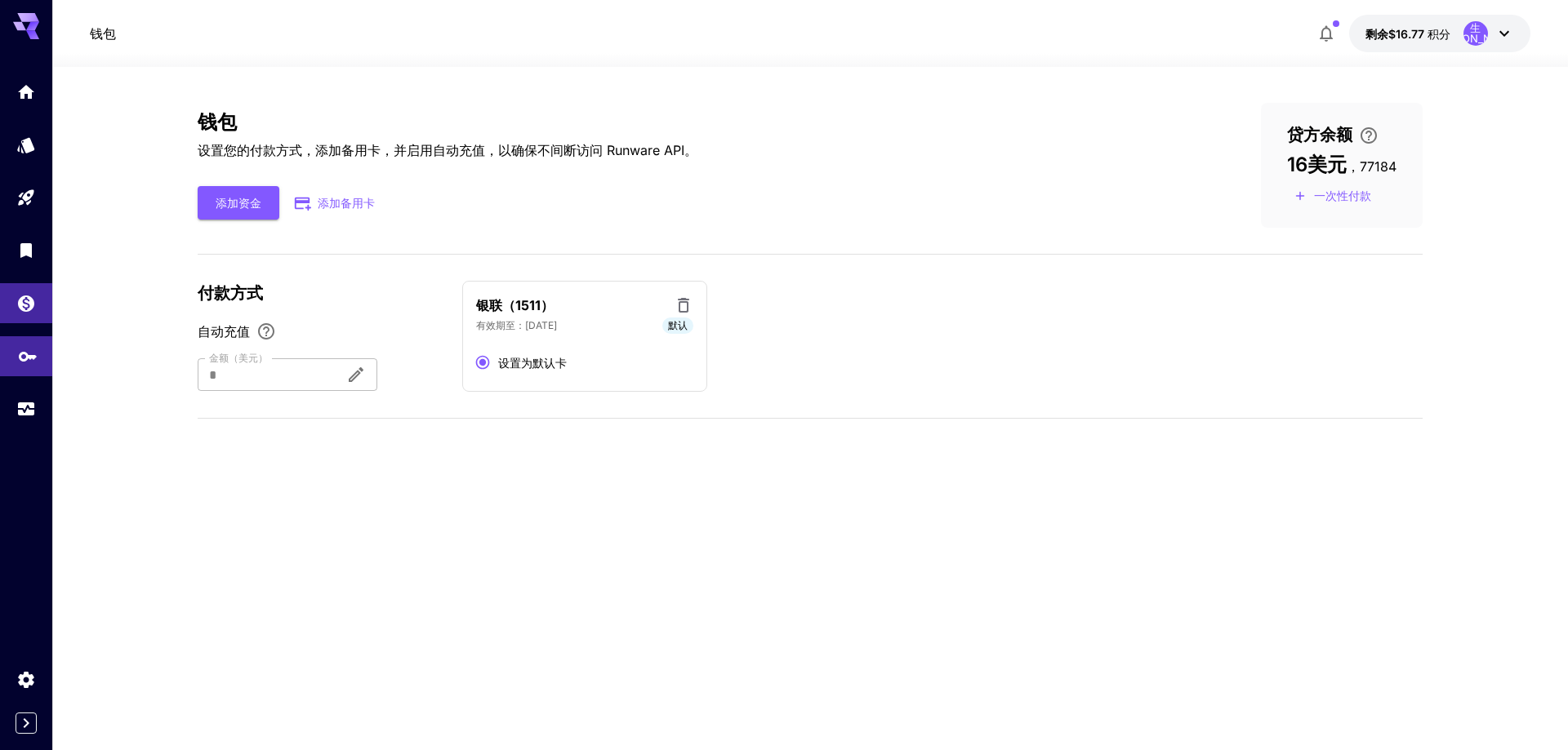
click at [15, 370] on link at bounding box center [26, 356] width 53 height 40
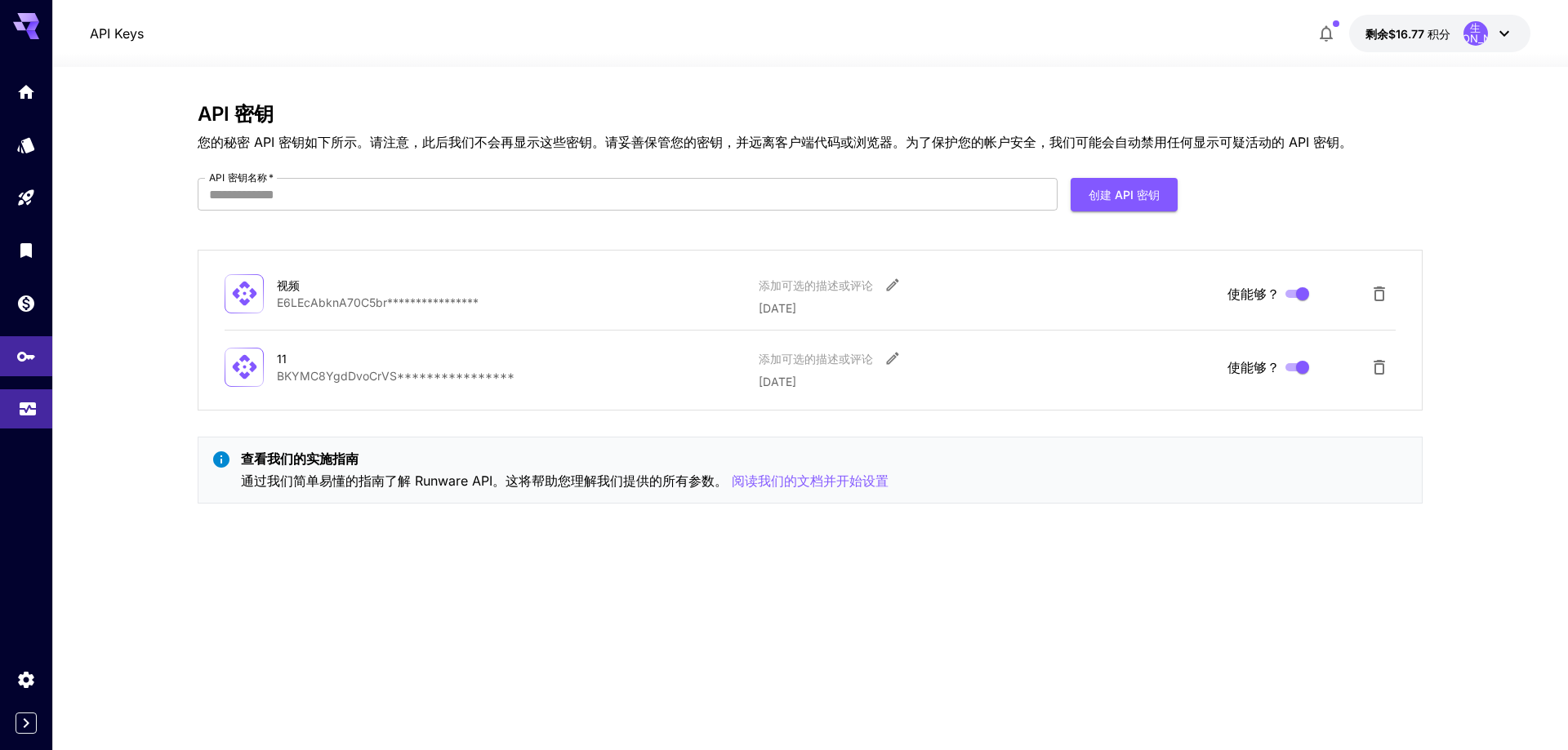
click at [39, 414] on link at bounding box center [26, 410] width 53 height 40
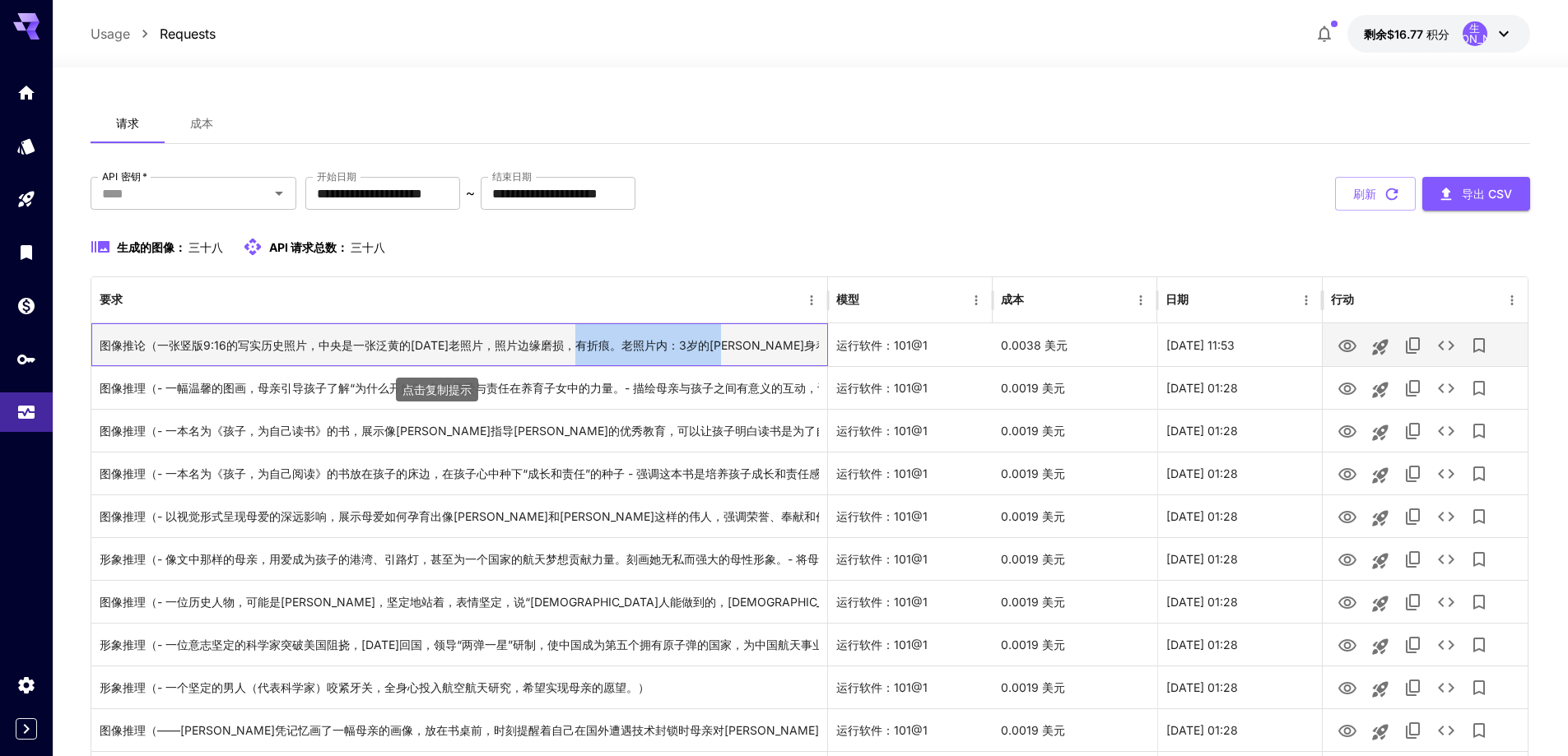
drag, startPoint x: 588, startPoint y: 345, endPoint x: 736, endPoint y: 352, distance: 148.2
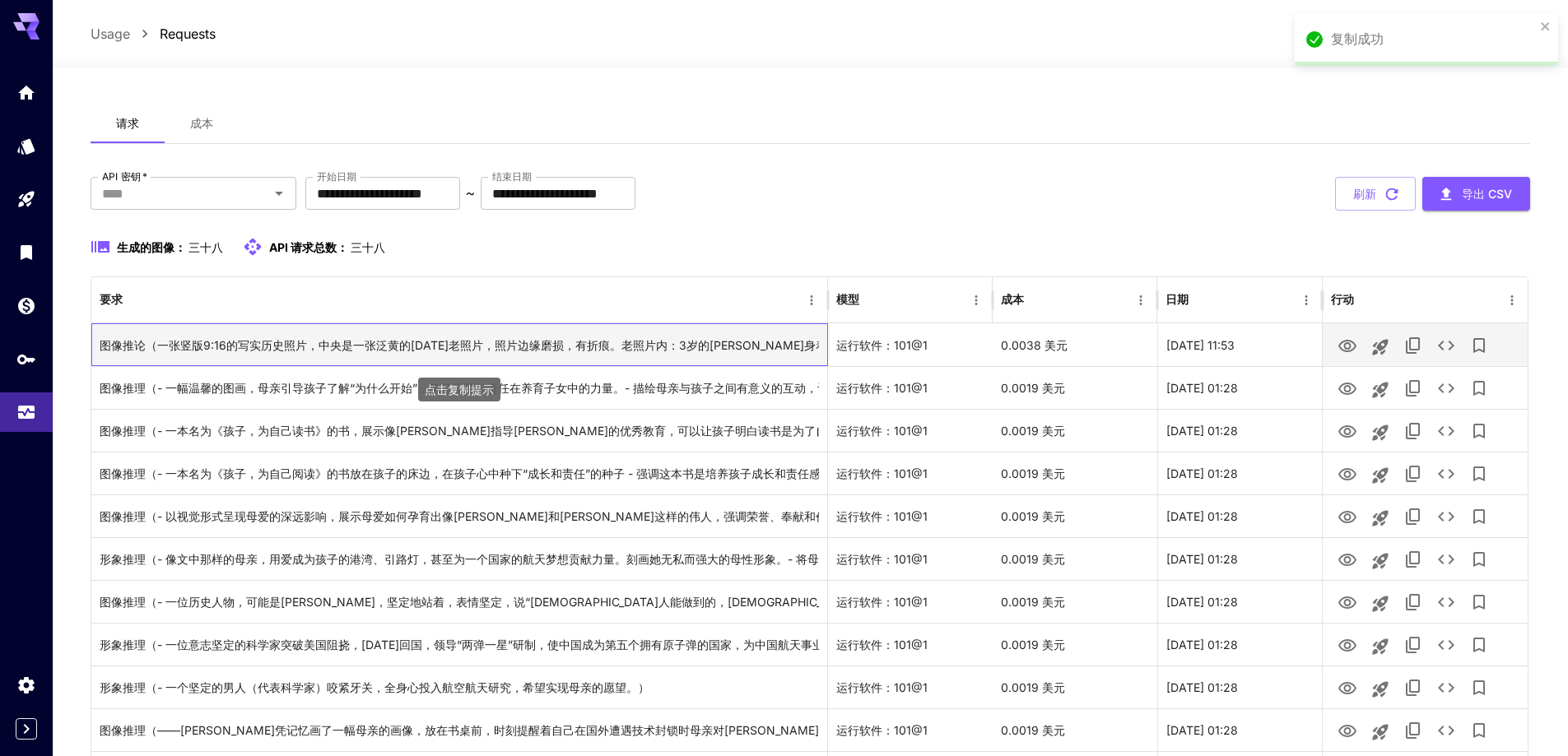
click at [474, 336] on div "图像推论（一张竖版9:16的写实历史照片，中央是一张泛黄的1914年老照片，照片边缘磨损，有折痕。老照片内：3岁的钱学森身着青色童装（领口绣着浅灰色云纹），圆…" at bounding box center [458, 346] width 719 height 42
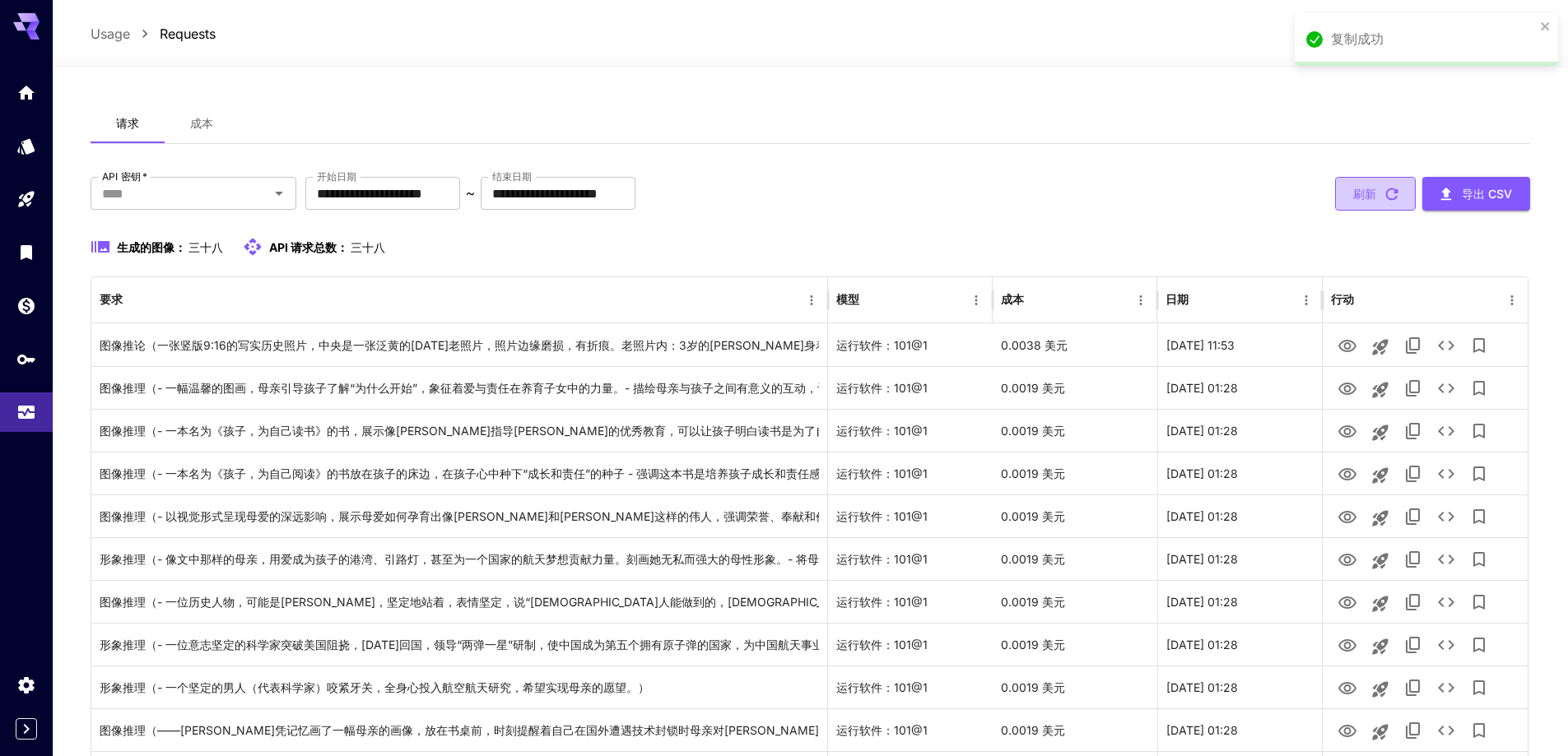
click at [1349, 196] on button "刷新" at bounding box center [1375, 194] width 81 height 34
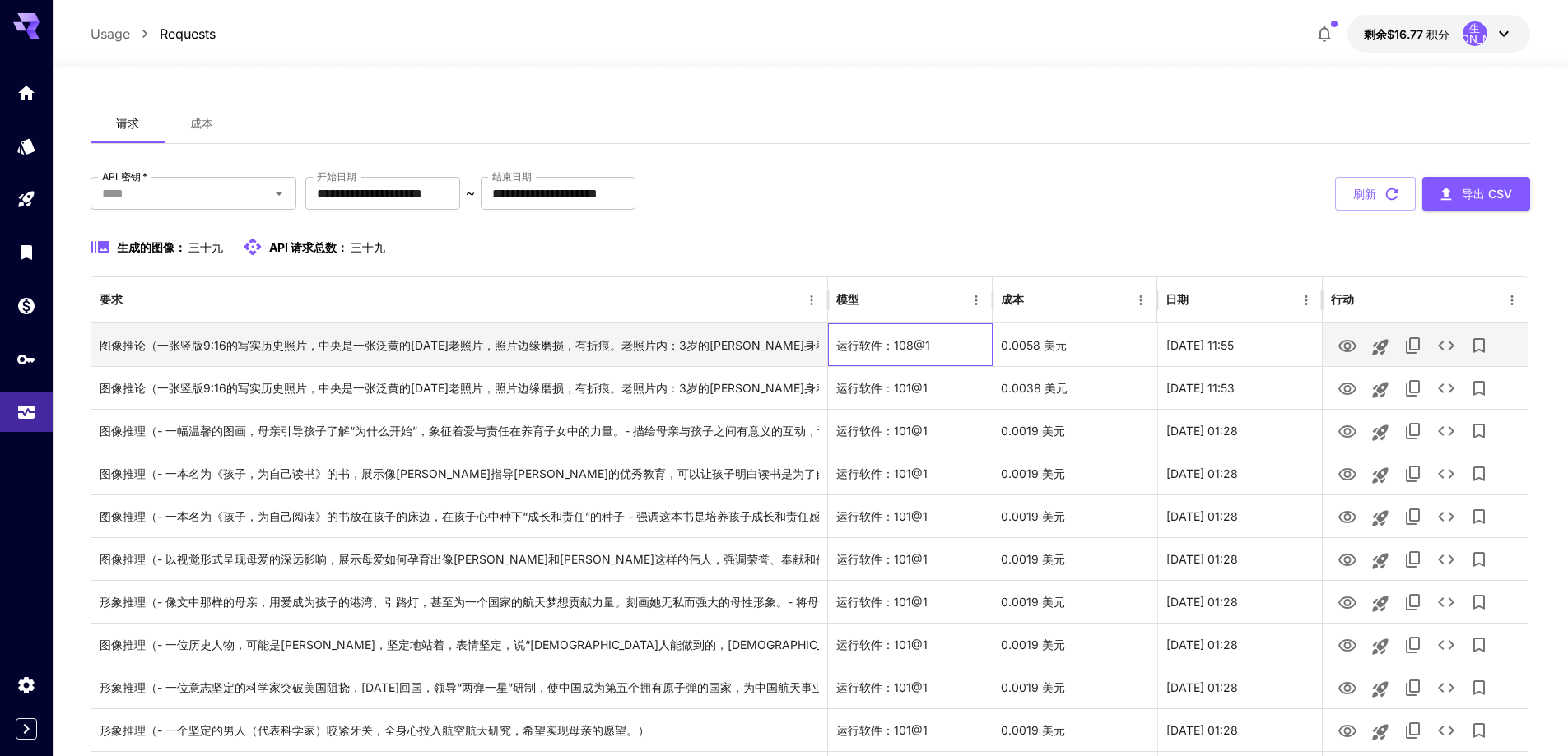
click at [859, 344] on font "运行软件：108@1" at bounding box center [882, 345] width 93 height 14
click at [1350, 350] on icon "查看图片" at bounding box center [1347, 347] width 20 height 20
click at [1444, 342] on icon "查看详情" at bounding box center [1446, 346] width 16 height 10
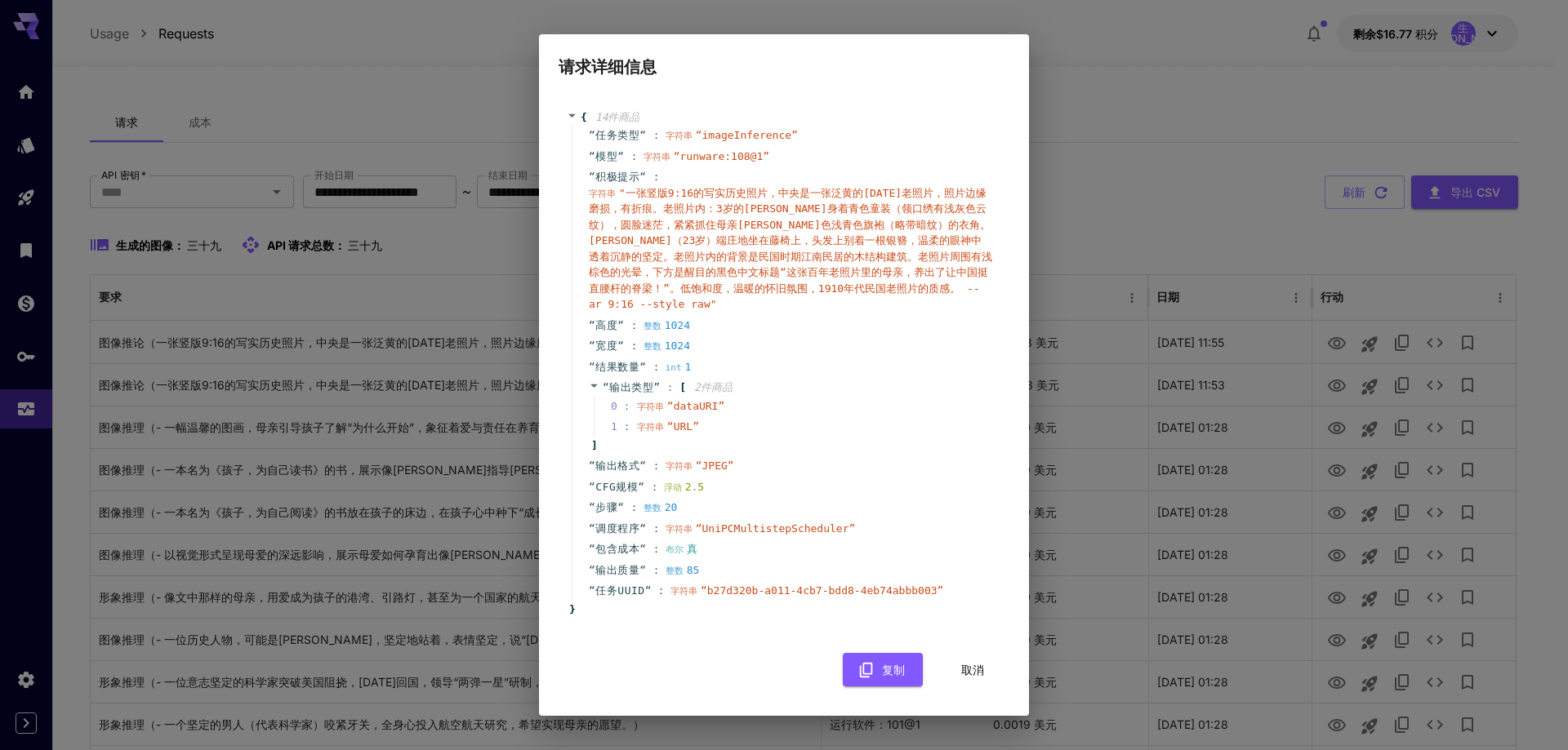
click at [934, 463] on div "“ 输出格式 “ ： 字符串 “ JPEG ”" at bounding box center [786, 466] width 430 height 21
click at [879, 430] on div "1 ： 字符串 “ URL ”" at bounding box center [795, 427] width 403 height 21
